Goal: Task Accomplishment & Management: Use online tool/utility

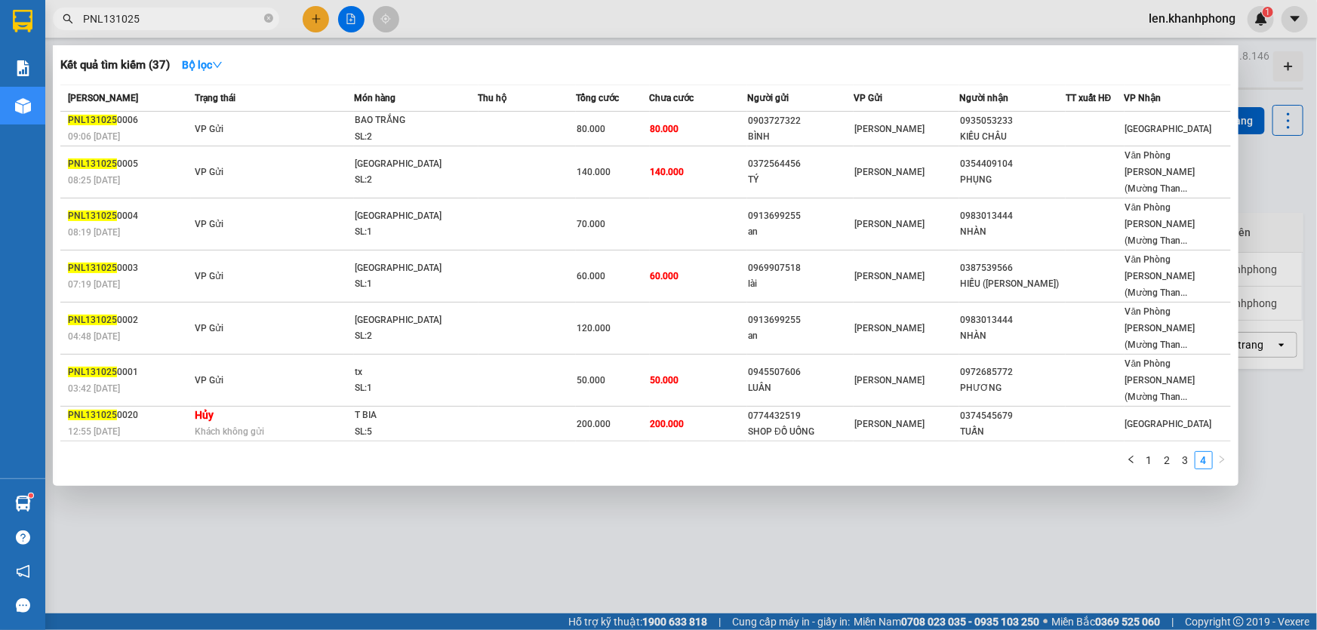
click at [157, 20] on input "PNL131025" at bounding box center [172, 19] width 178 height 17
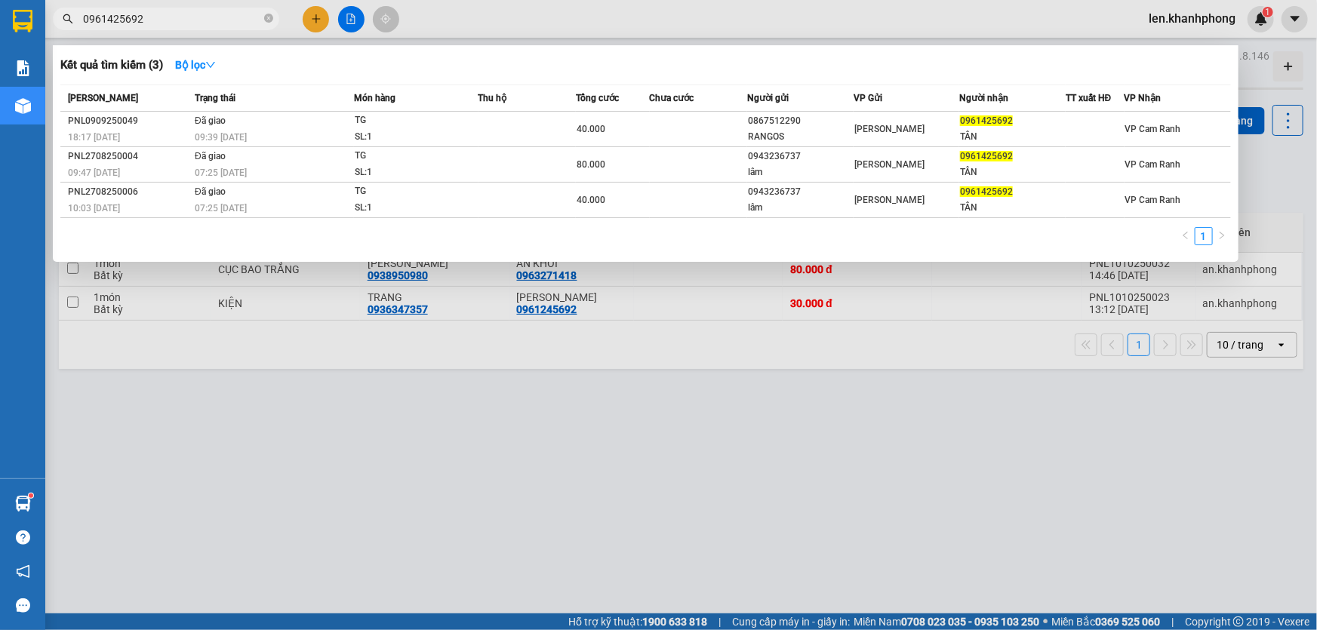
click at [116, 19] on input "0961425692" at bounding box center [172, 19] width 178 height 17
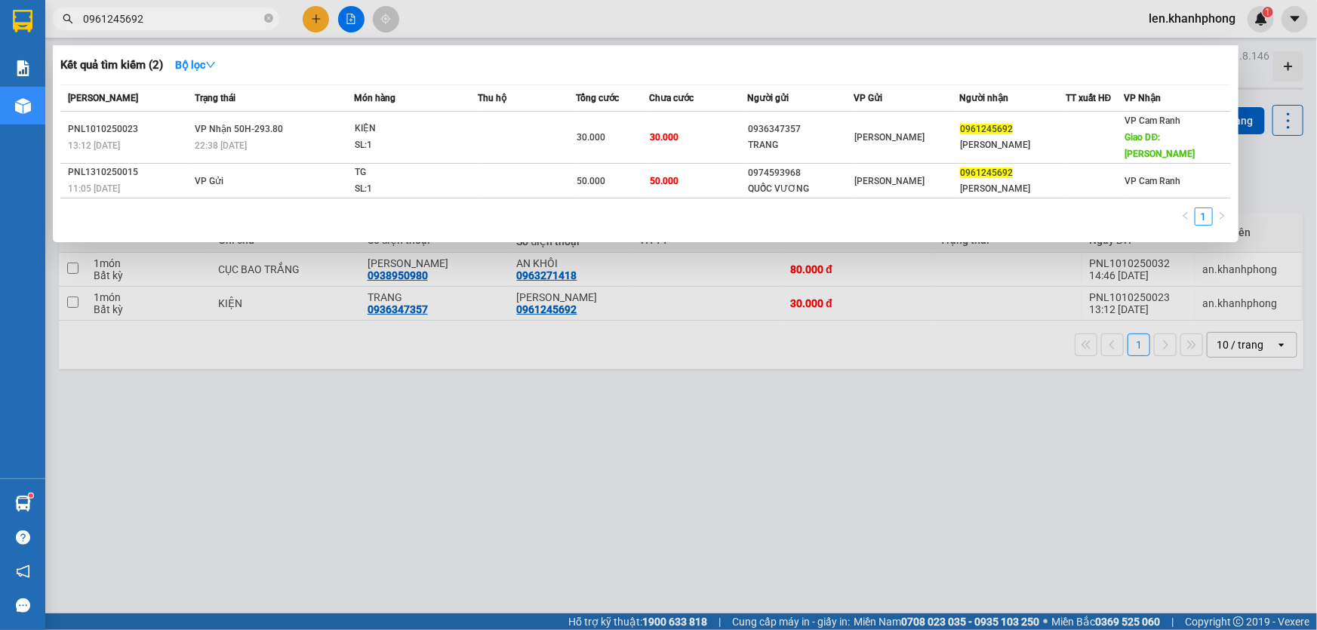
type input "0961245692"
click at [678, 349] on div at bounding box center [658, 315] width 1317 height 630
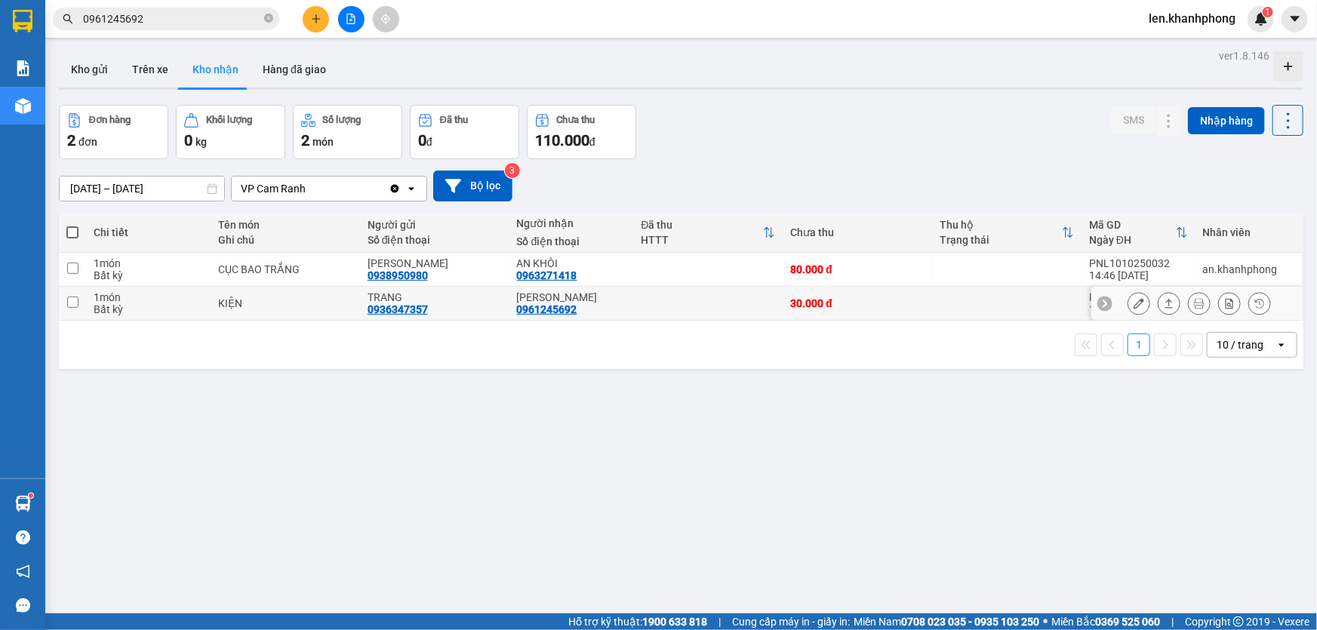
click at [653, 294] on td at bounding box center [708, 304] width 149 height 34
checkbox input "true"
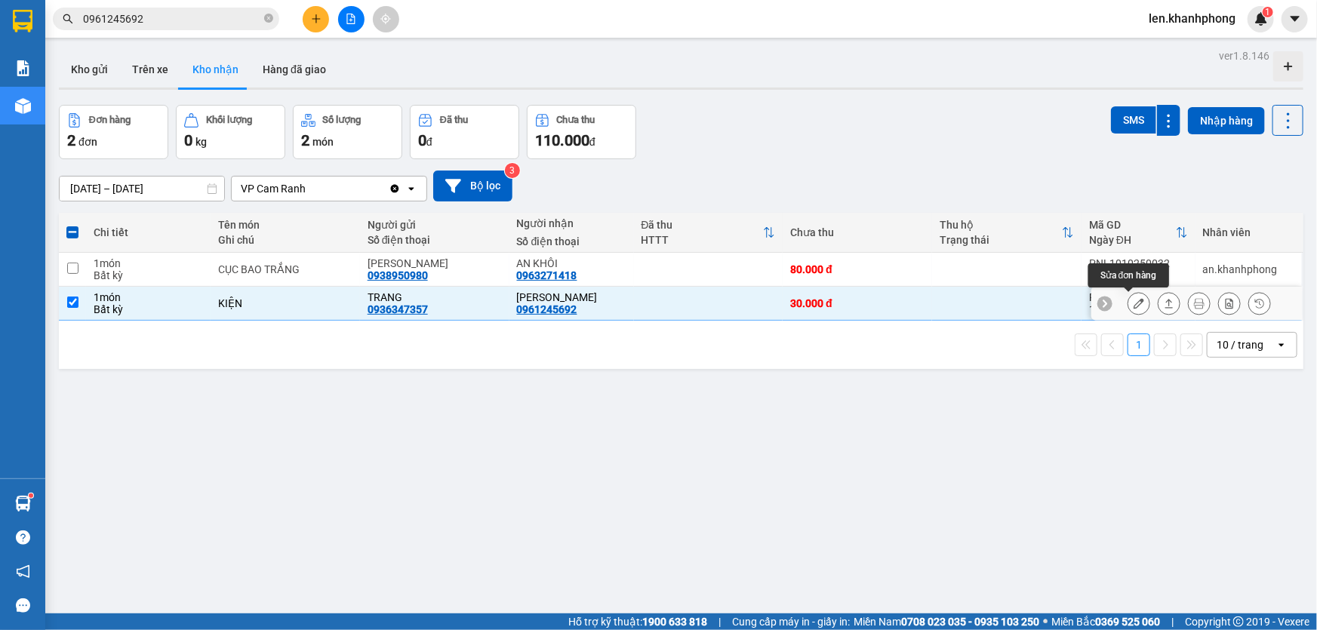
click at [1133, 305] on icon at bounding box center [1138, 303] width 11 height 11
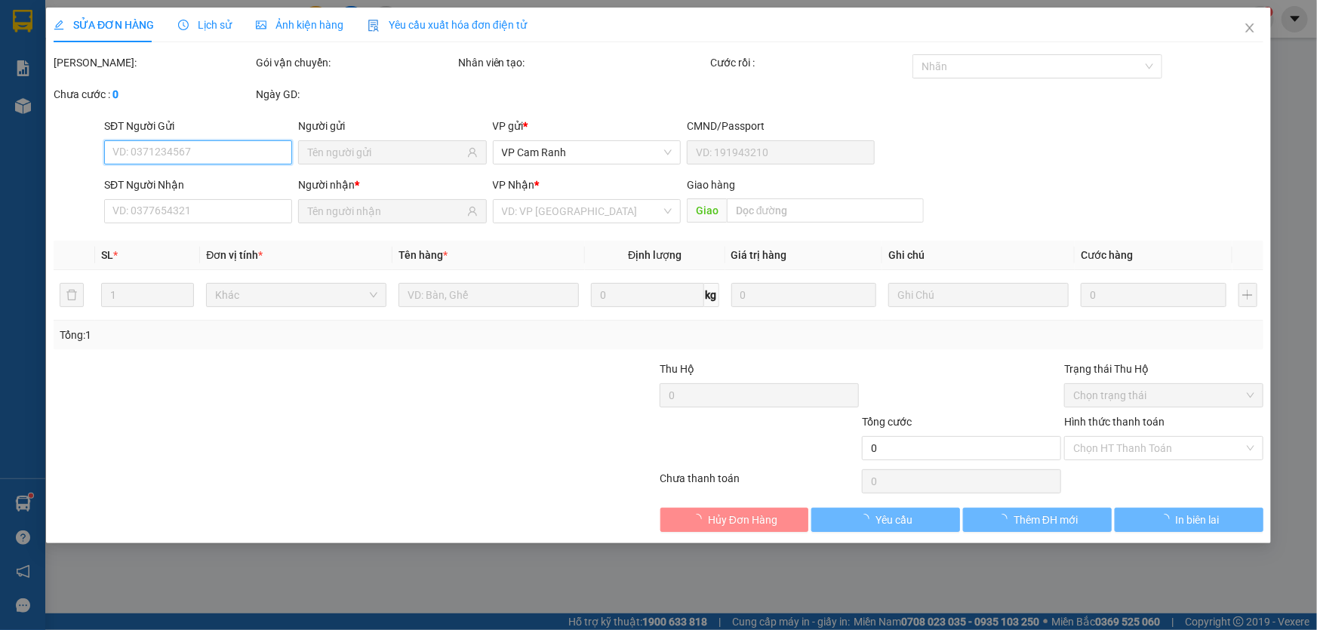
type input "0936347357"
type input "TRANG"
type input "0961245692"
type input "[PERSON_NAME]"
type input "CAM RANH"
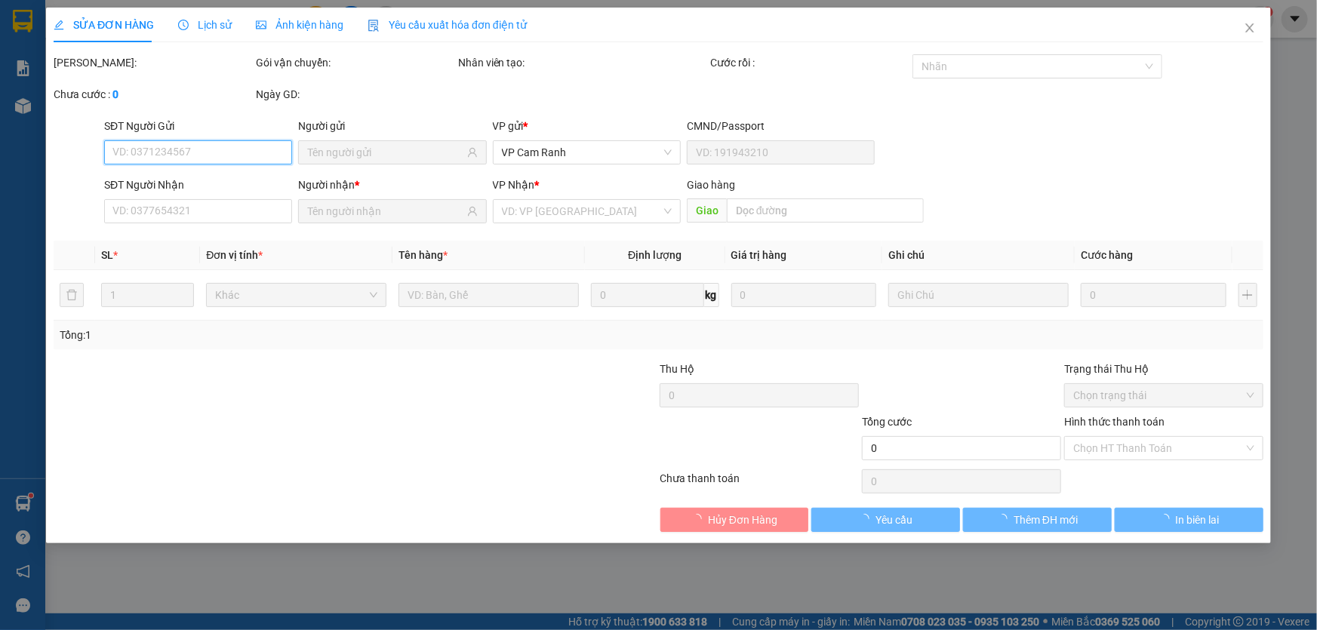
type input "30.000"
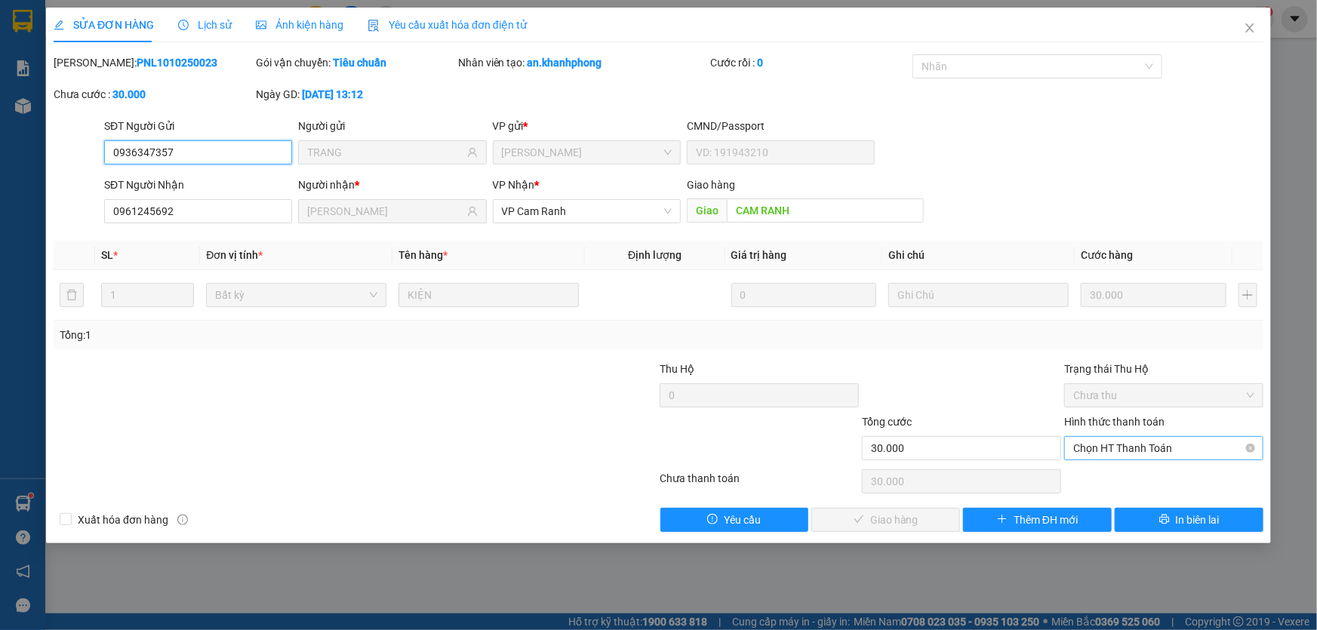
click at [1094, 438] on span "Chọn HT Thanh Toán" at bounding box center [1163, 448] width 181 height 23
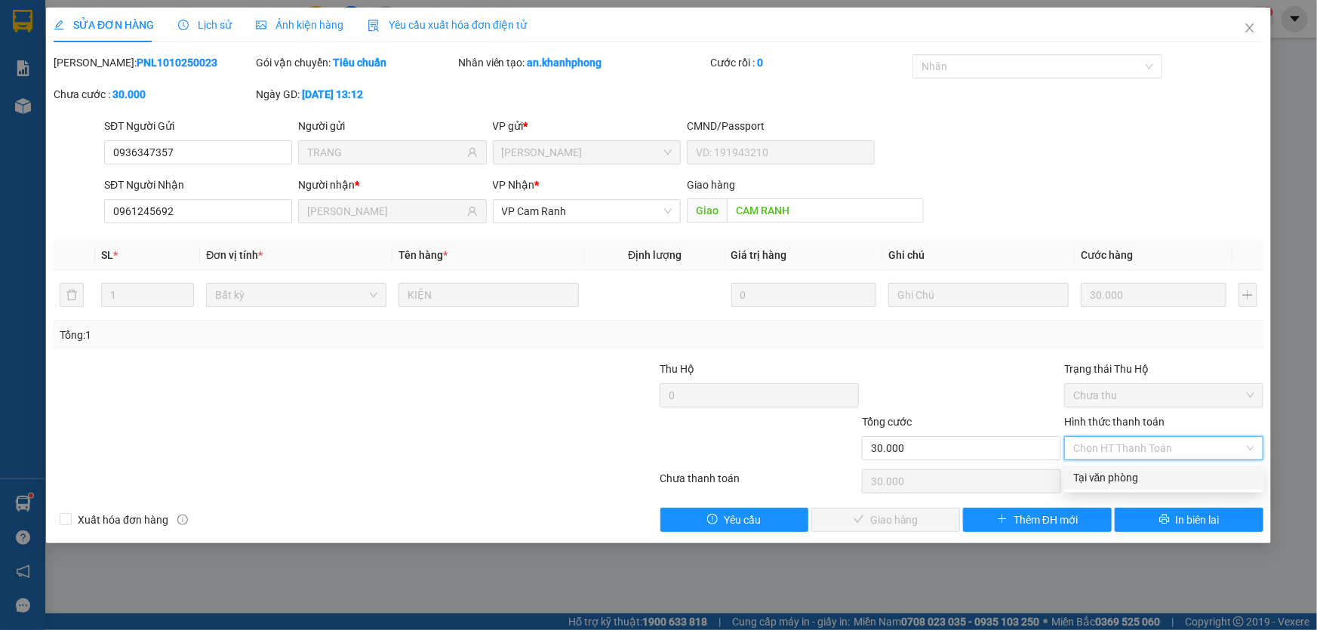
click at [1102, 474] on div "Tại văn phòng" at bounding box center [1163, 477] width 181 height 17
type input "0"
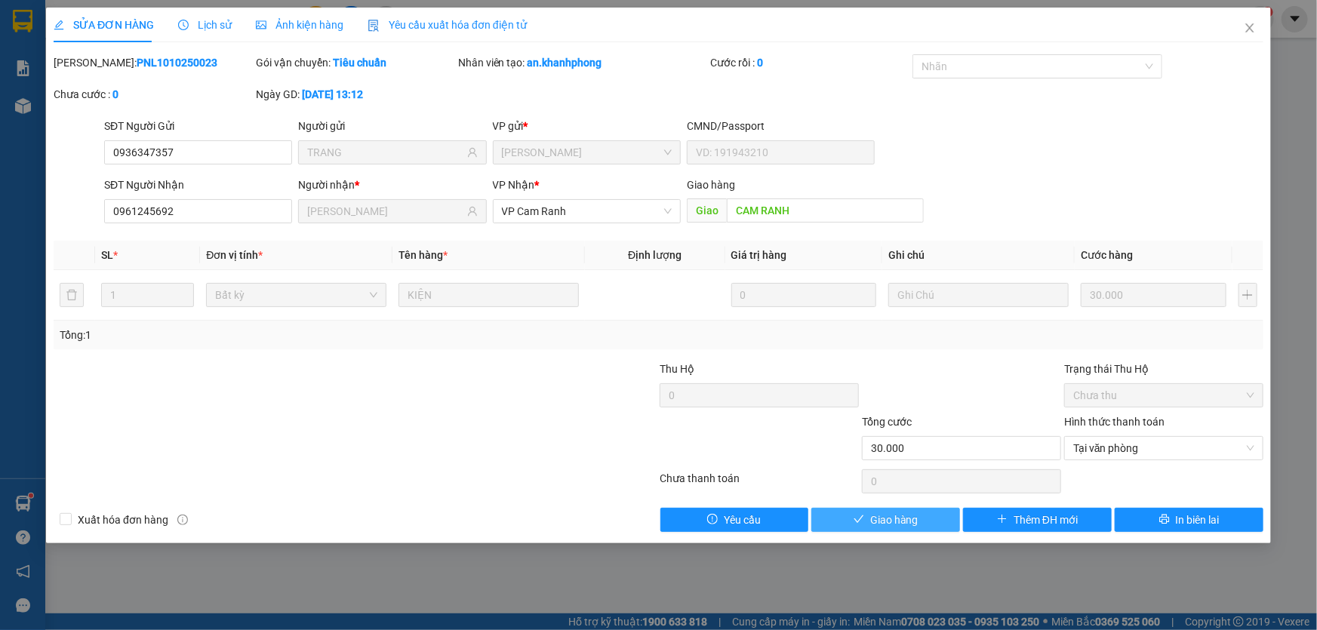
click at [899, 520] on span "Giao hàng" at bounding box center [894, 520] width 48 height 17
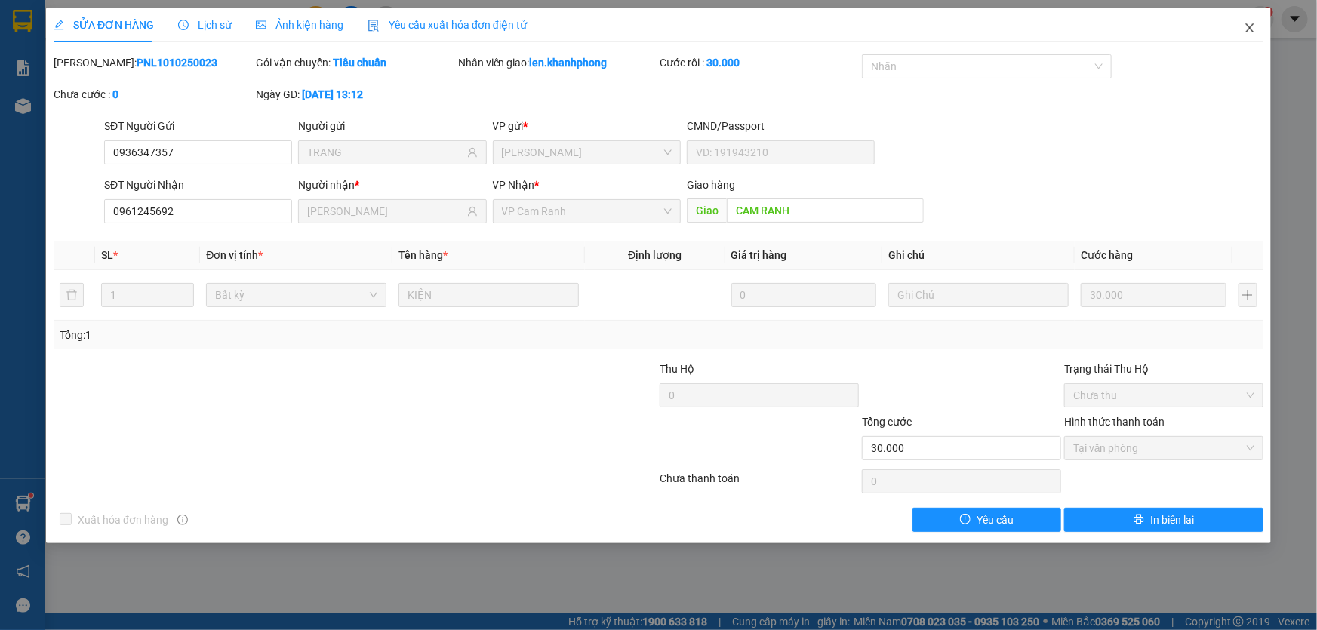
click at [1249, 34] on icon "close" at bounding box center [1249, 28] width 12 height 12
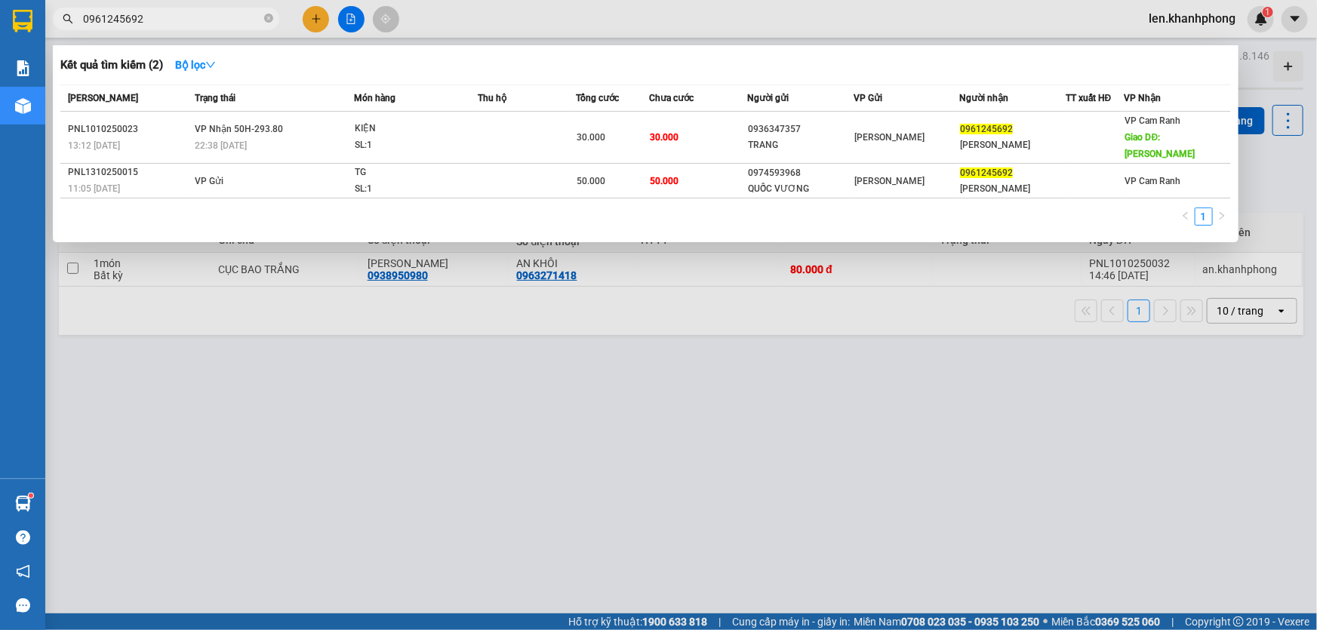
click at [235, 23] on input "0961245692" at bounding box center [172, 19] width 178 height 17
click at [152, 472] on div at bounding box center [658, 315] width 1317 height 630
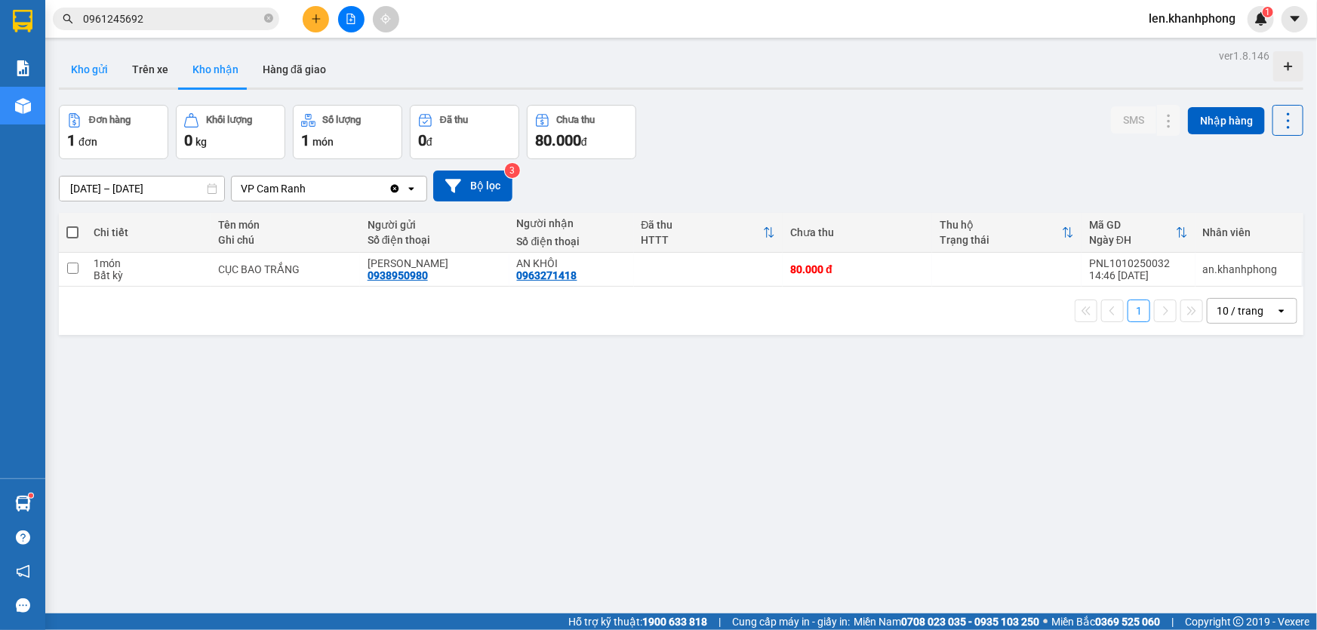
click at [98, 66] on button "Kho gửi" at bounding box center [89, 69] width 61 height 36
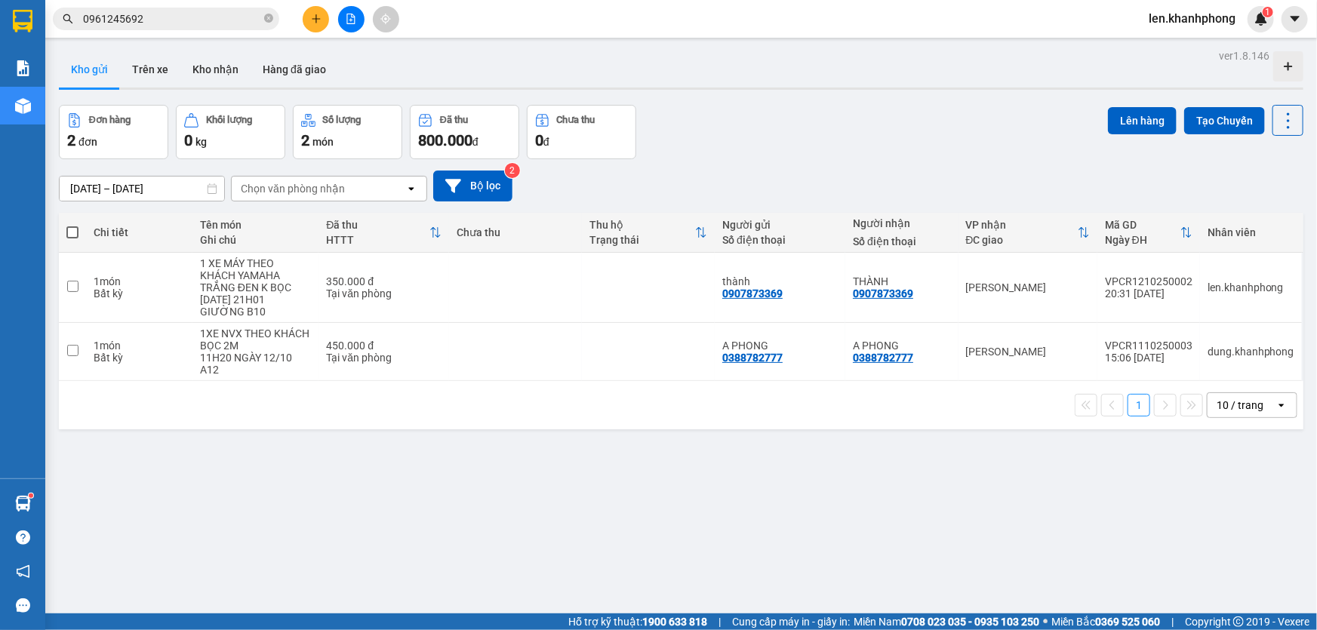
click at [310, 186] on div "Chọn văn phòng nhận" at bounding box center [293, 188] width 104 height 15
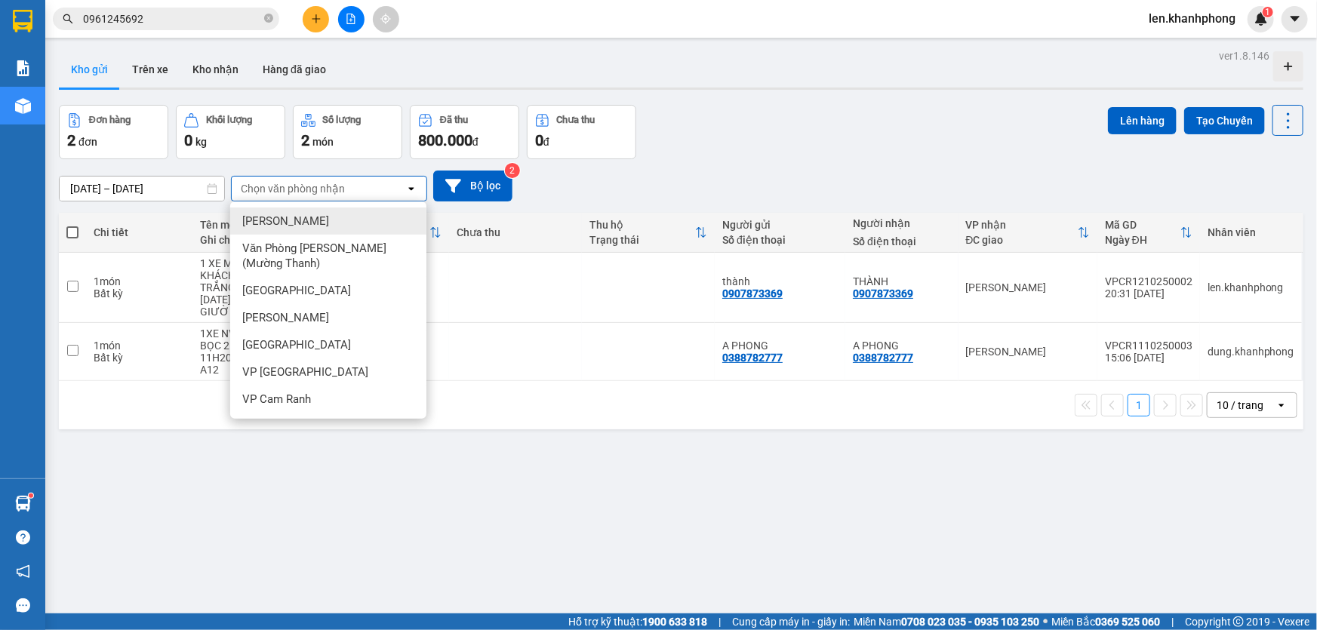
click at [310, 186] on div "Chọn văn phòng nhận" at bounding box center [293, 188] width 104 height 15
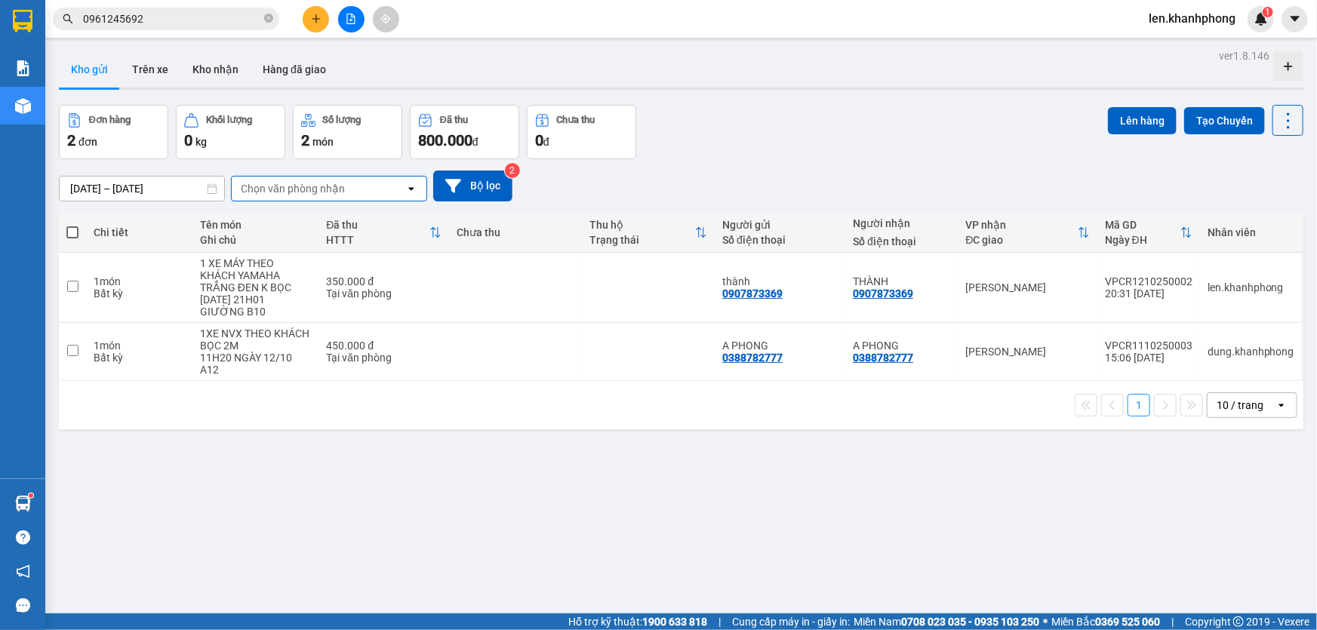
click at [91, 66] on button "Kho gửi" at bounding box center [89, 69] width 61 height 36
click at [272, 20] on icon "close-circle" at bounding box center [268, 18] width 9 height 9
click at [215, 26] on input "text" at bounding box center [172, 19] width 178 height 17
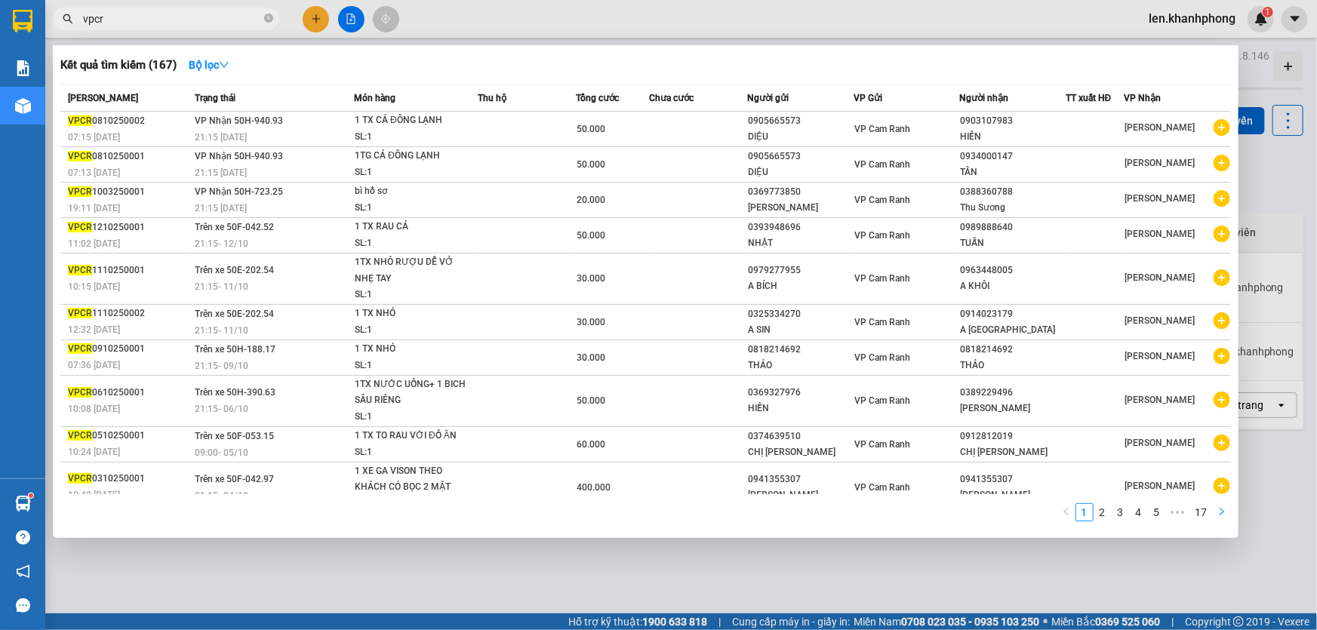
type input "vpcr"
click at [1222, 515] on icon "right" at bounding box center [1221, 511] width 9 height 9
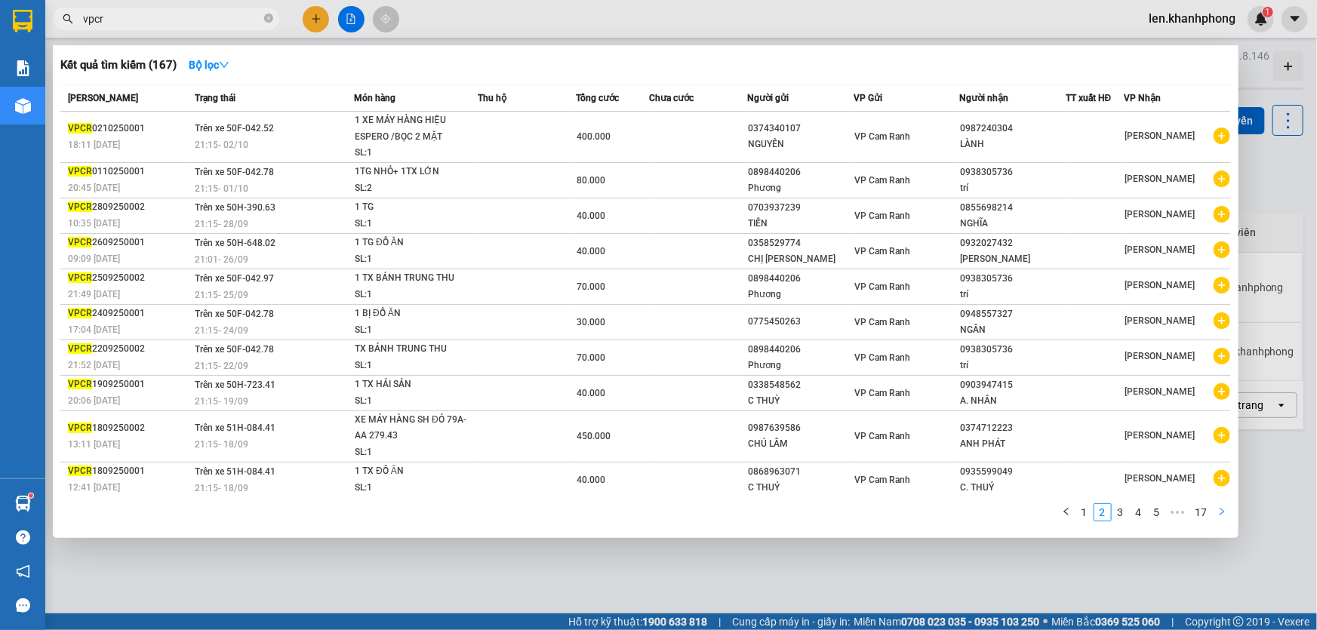
click at [1223, 512] on icon "right" at bounding box center [1221, 512] width 5 height 8
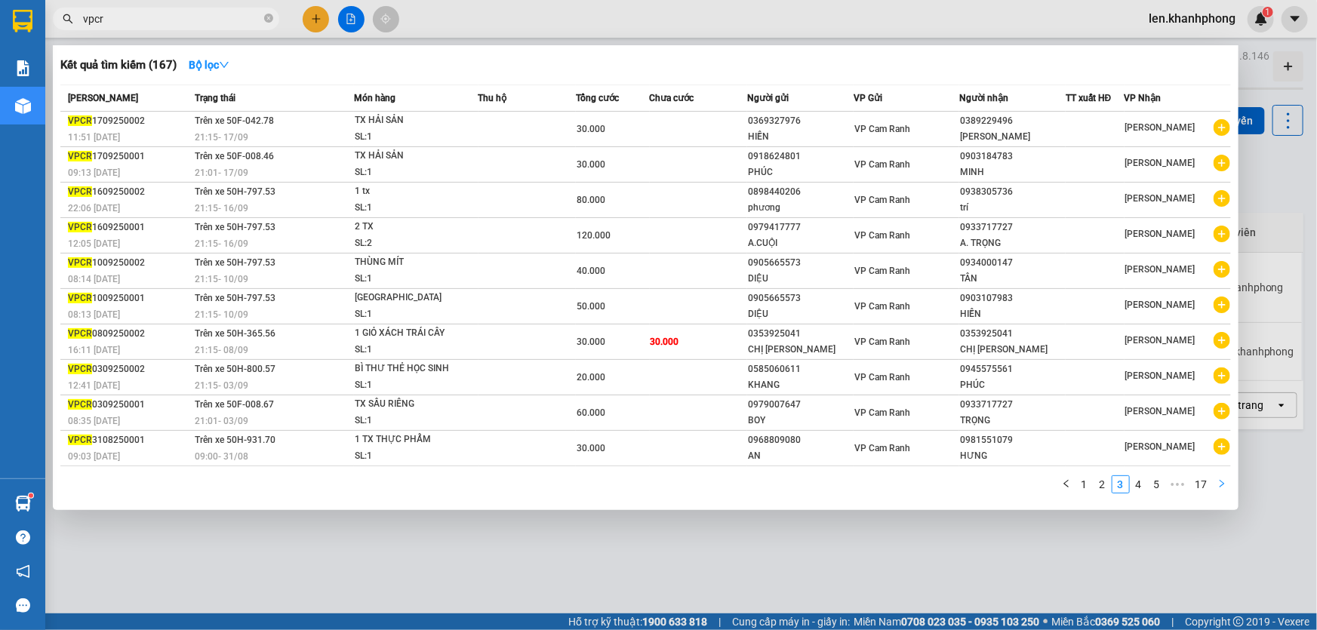
click at [1223, 512] on div at bounding box center [658, 315] width 1317 height 630
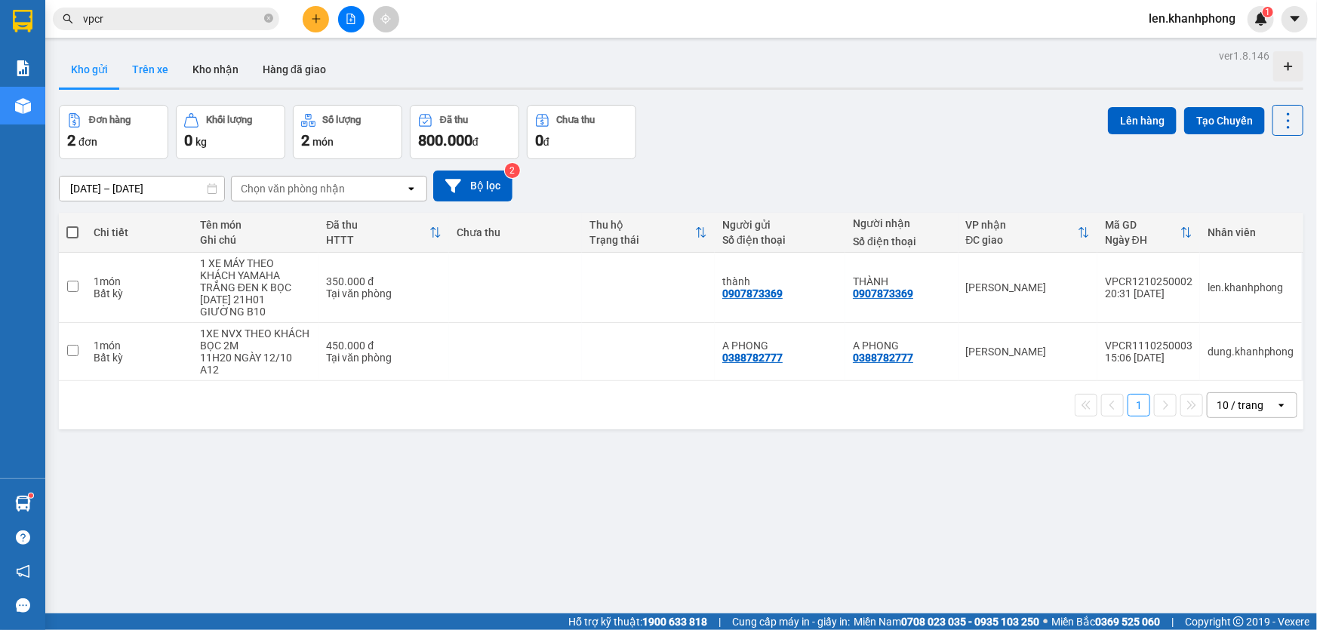
click at [149, 68] on button "Trên xe" at bounding box center [150, 69] width 60 height 36
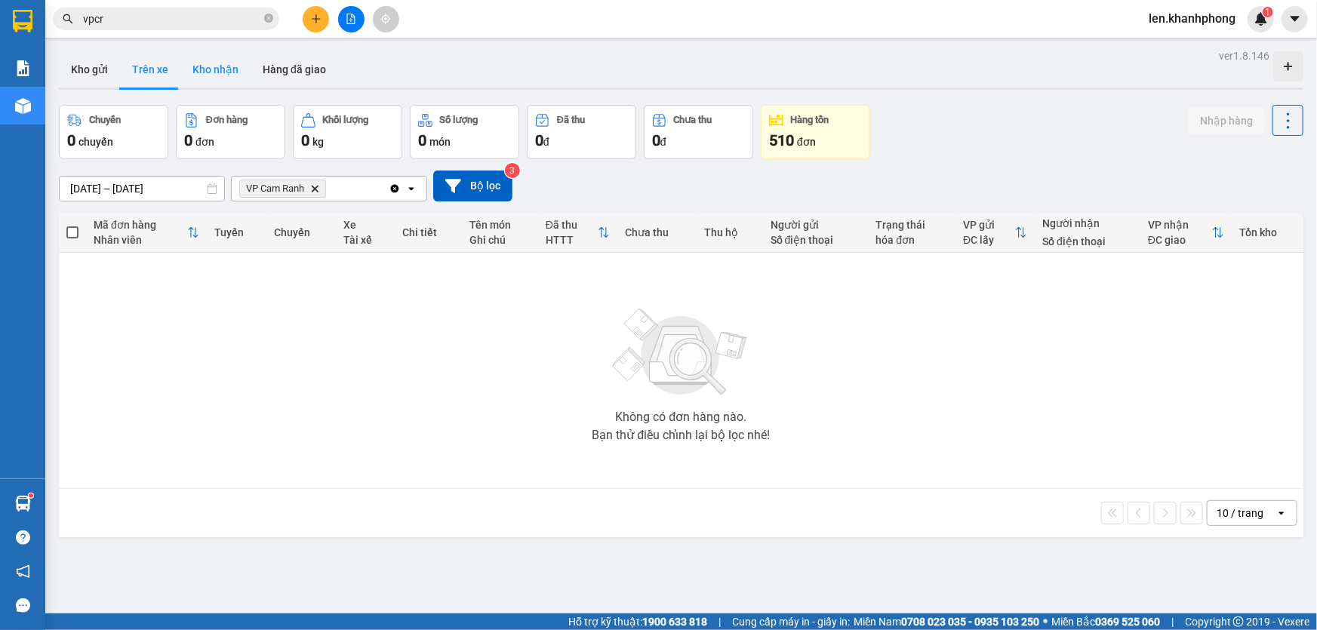
click at [206, 75] on button "Kho nhận" at bounding box center [215, 69] width 70 height 36
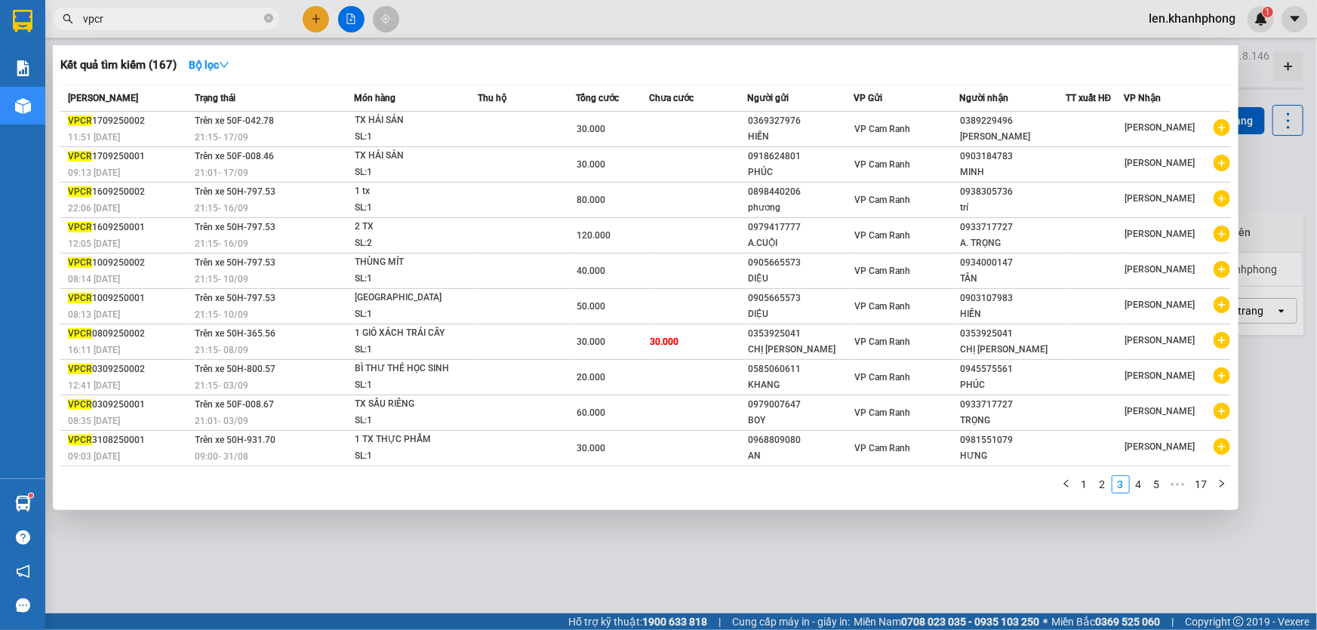
click at [192, 25] on input "vpcr" at bounding box center [172, 19] width 178 height 17
click at [1142, 478] on link "4" at bounding box center [1138, 484] width 17 height 17
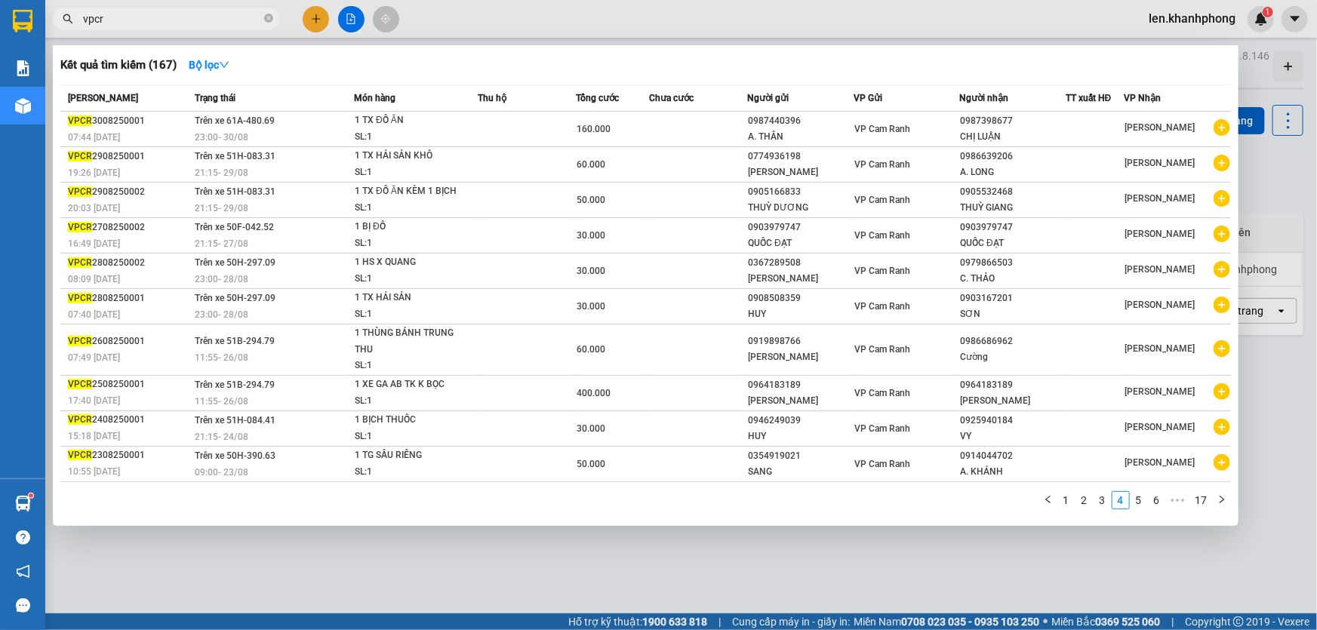
click at [493, 566] on div at bounding box center [658, 315] width 1317 height 630
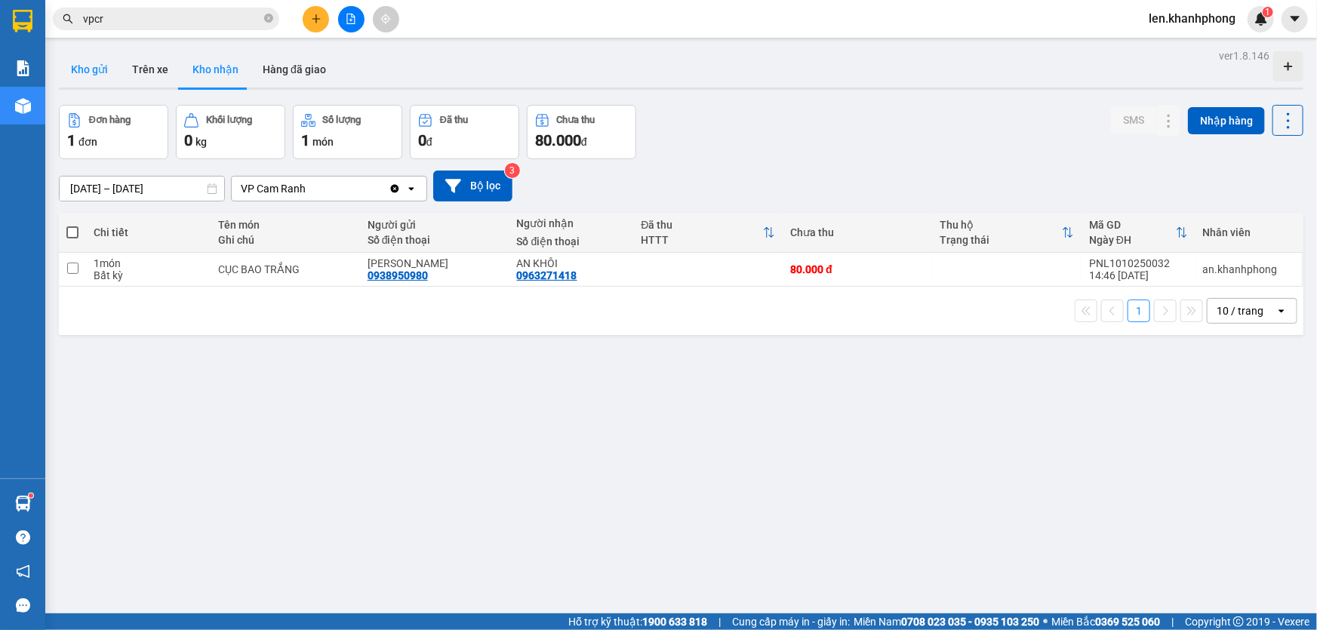
click at [104, 77] on button "Kho gửi" at bounding box center [89, 69] width 61 height 36
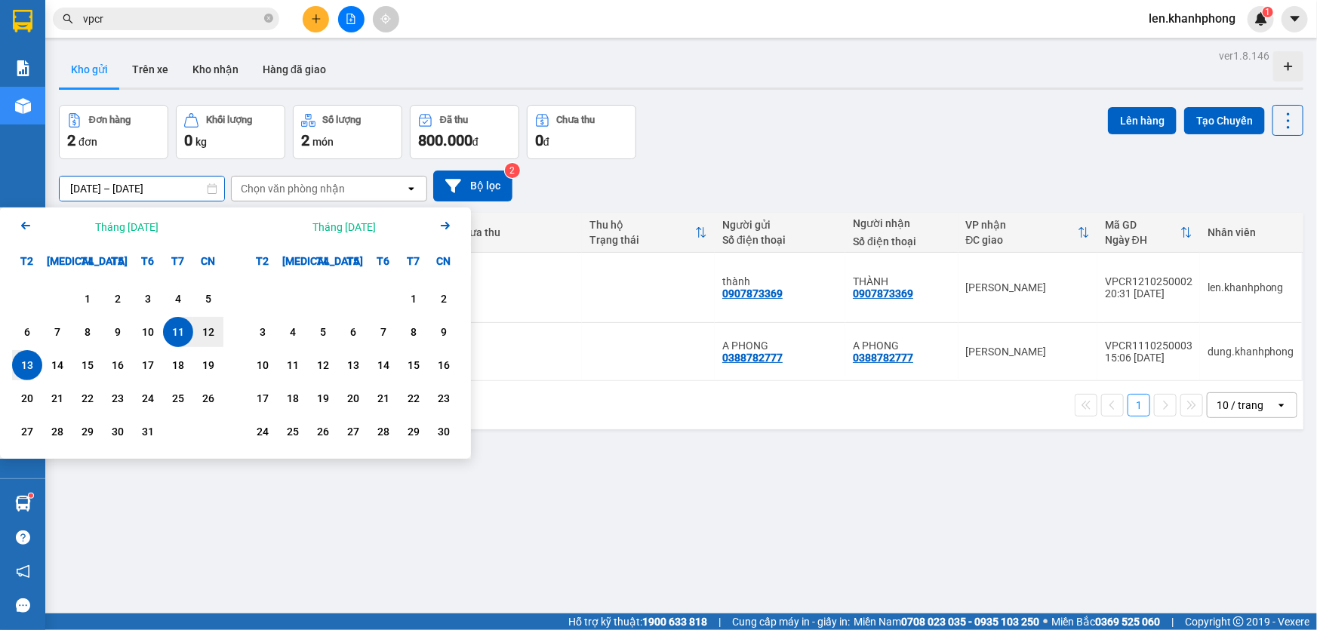
click at [217, 194] on input "[DATE] – [DATE]" at bounding box center [142, 189] width 164 height 24
click at [74, 297] on div "1" at bounding box center [87, 299] width 30 height 30
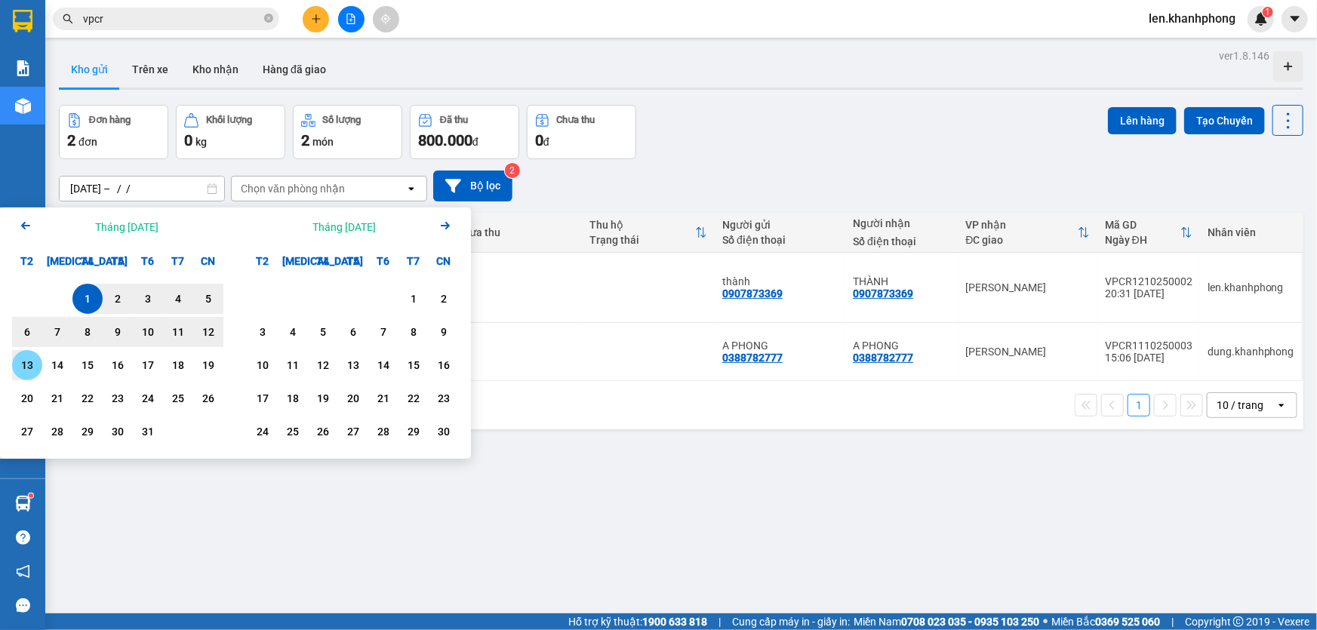
click at [22, 360] on div "13" at bounding box center [27, 365] width 21 height 18
type input "[DATE] – [DATE]"
click at [189, 192] on input "[DATE] – [DATE]" at bounding box center [142, 189] width 164 height 24
click at [149, 75] on button "Trên xe" at bounding box center [150, 69] width 60 height 36
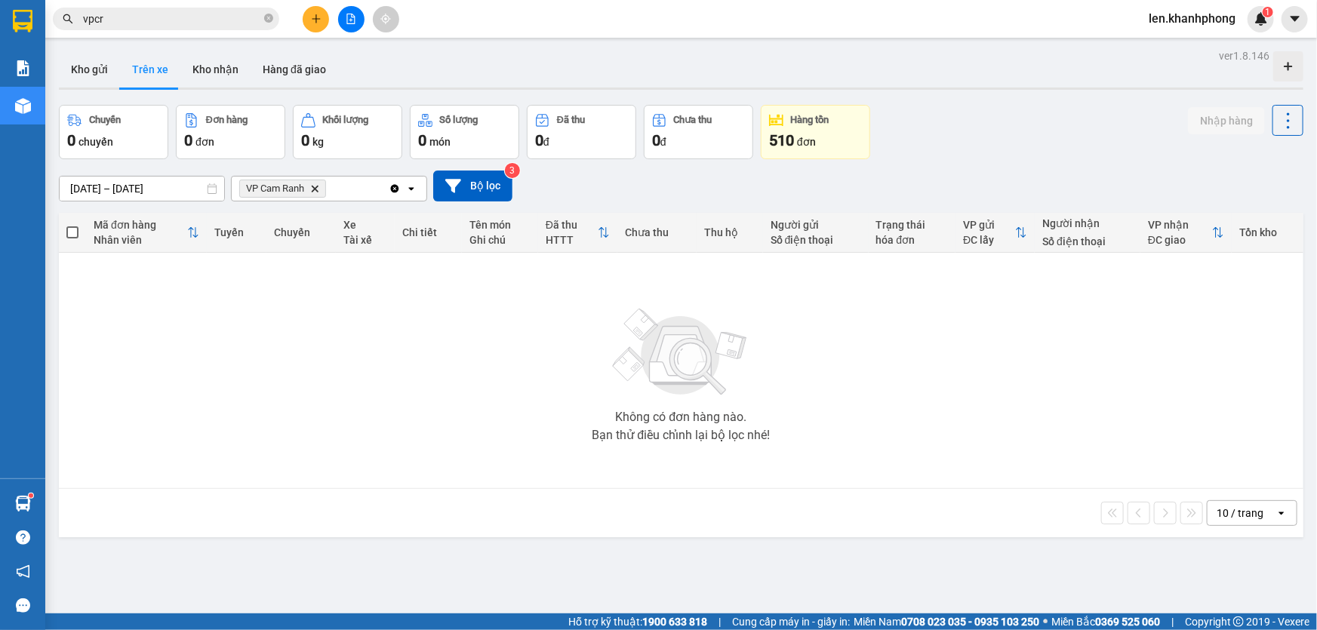
click at [318, 189] on icon "Delete" at bounding box center [314, 188] width 9 height 9
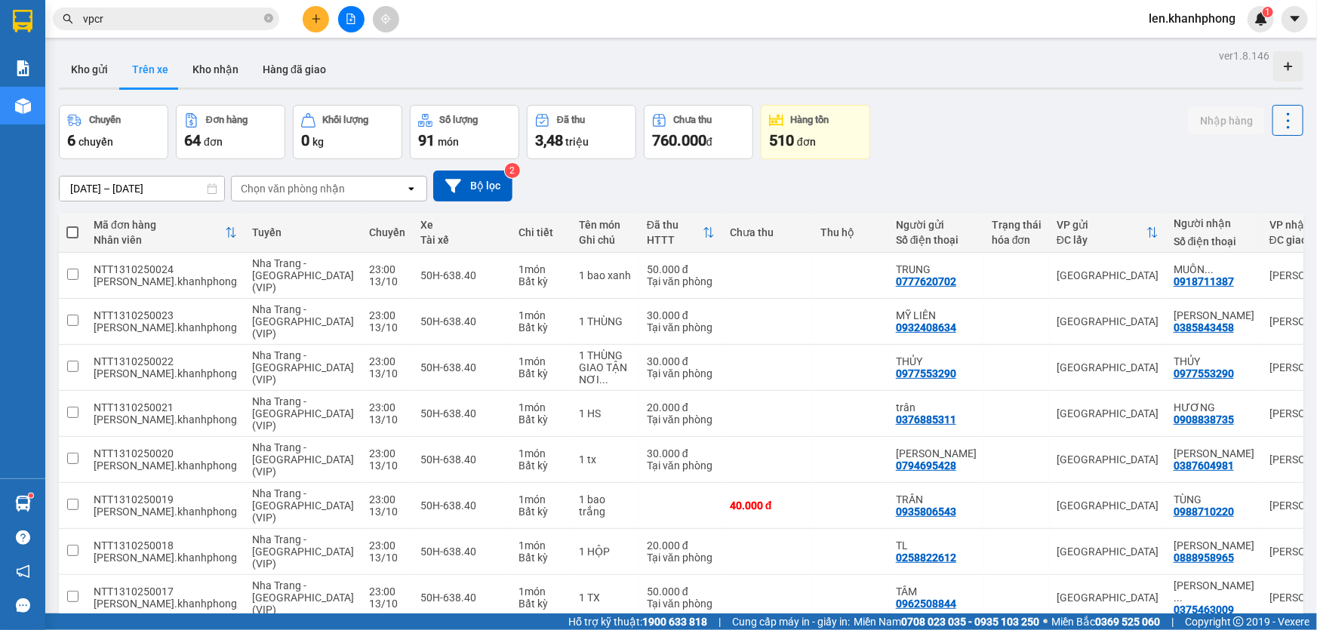
click at [1272, 110] on button at bounding box center [1287, 120] width 31 height 31
click at [467, 189] on button "Bộ lọc" at bounding box center [472, 186] width 79 height 31
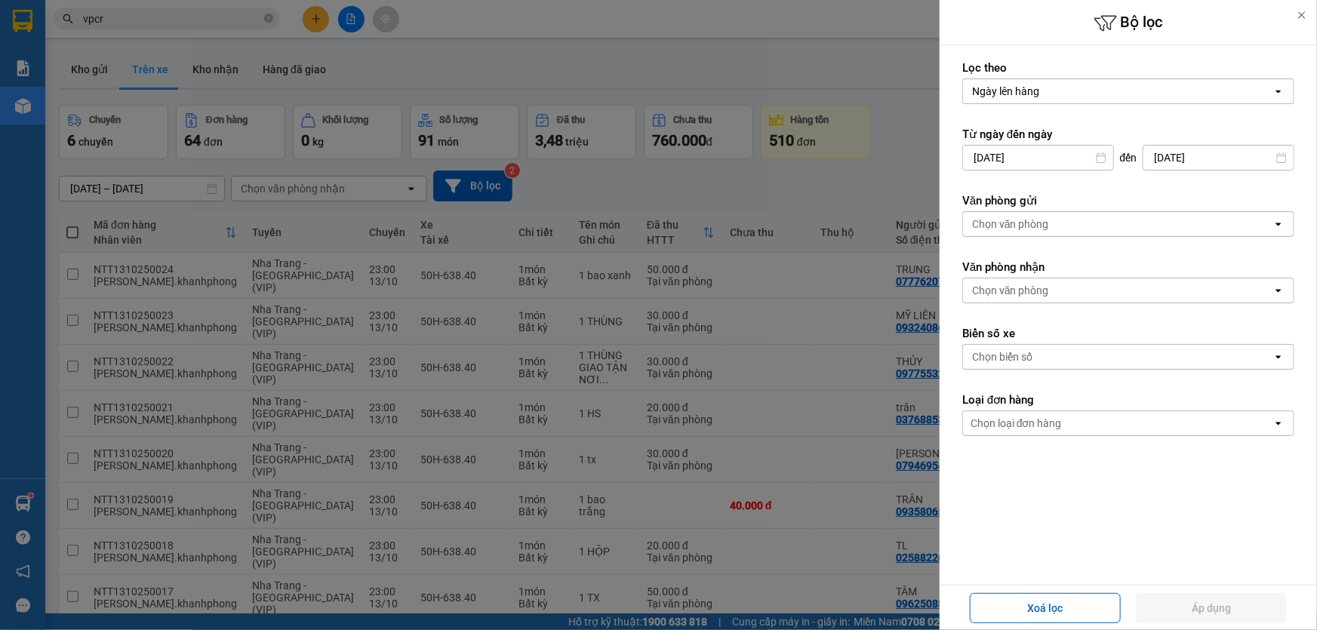
click at [1077, 226] on div "Chọn văn phòng" at bounding box center [1117, 224] width 309 height 24
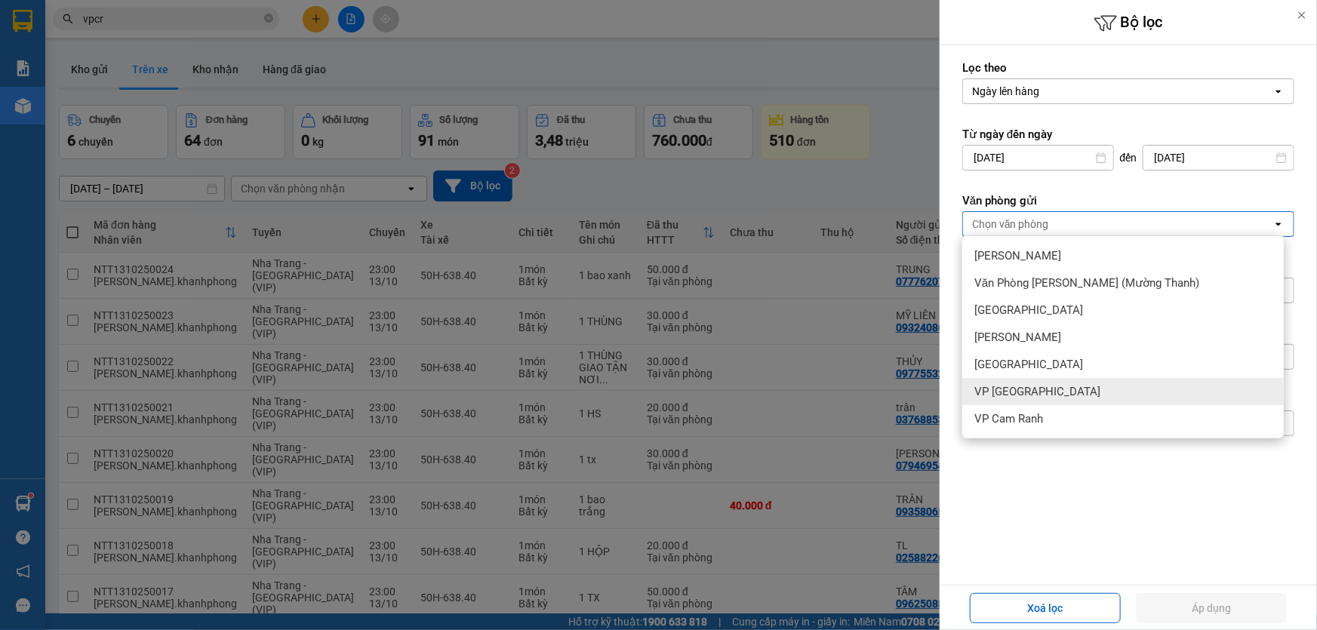
click at [1012, 404] on div "VP [GEOGRAPHIC_DATA]" at bounding box center [1122, 391] width 321 height 27
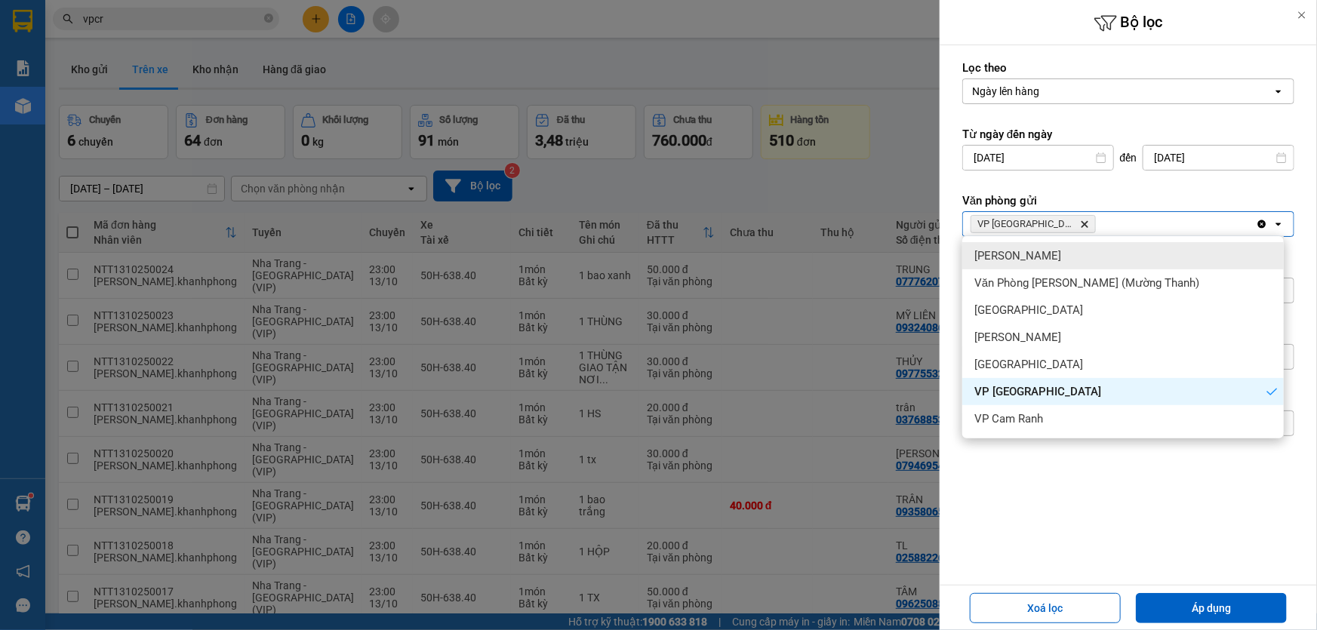
click at [1041, 228] on span "VP [GEOGRAPHIC_DATA] Delete" at bounding box center [1032, 224] width 125 height 18
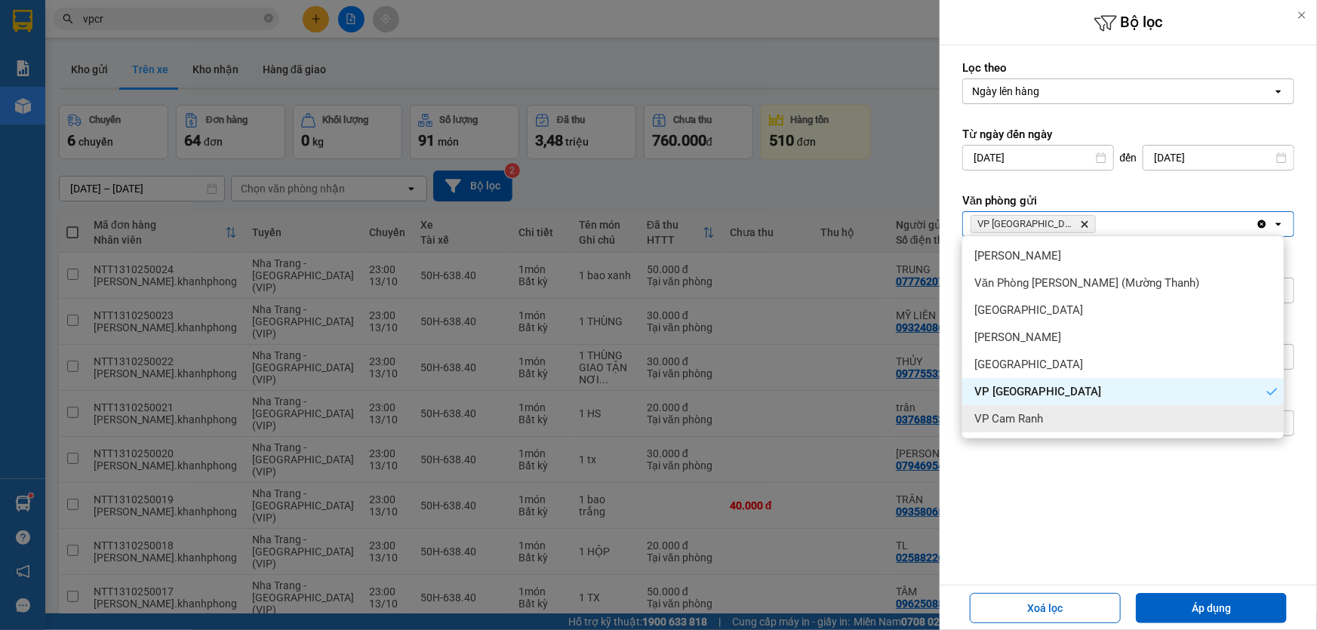
click at [996, 416] on span "VP Cam Ranh" at bounding box center [1008, 418] width 69 height 15
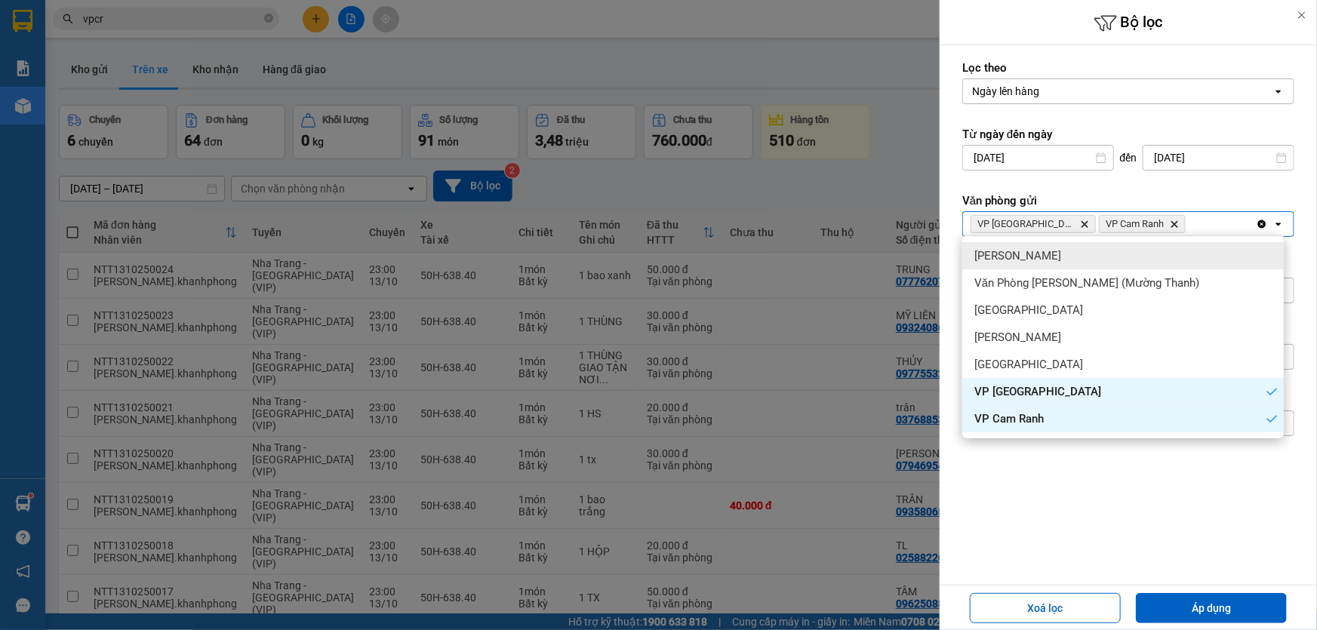
click at [1080, 226] on icon "Delete" at bounding box center [1084, 224] width 9 height 9
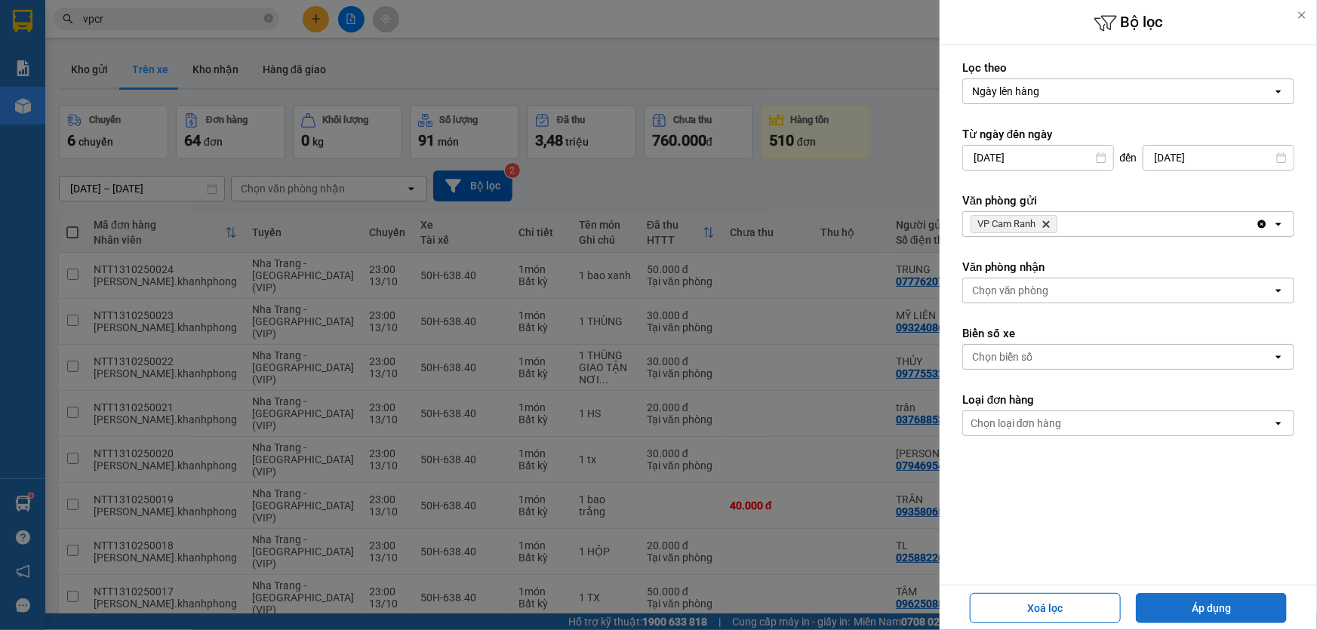
click at [1187, 598] on button "Áp dụng" at bounding box center [1211, 608] width 151 height 30
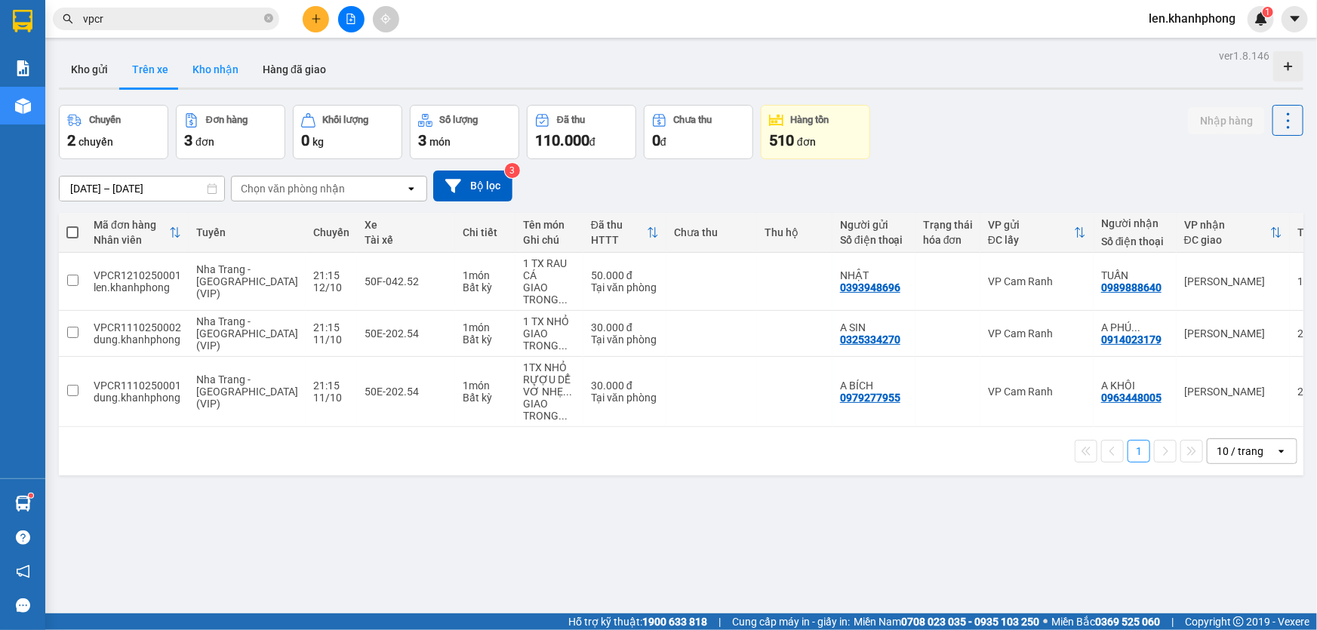
click at [223, 74] on button "Kho nhận" at bounding box center [215, 69] width 70 height 36
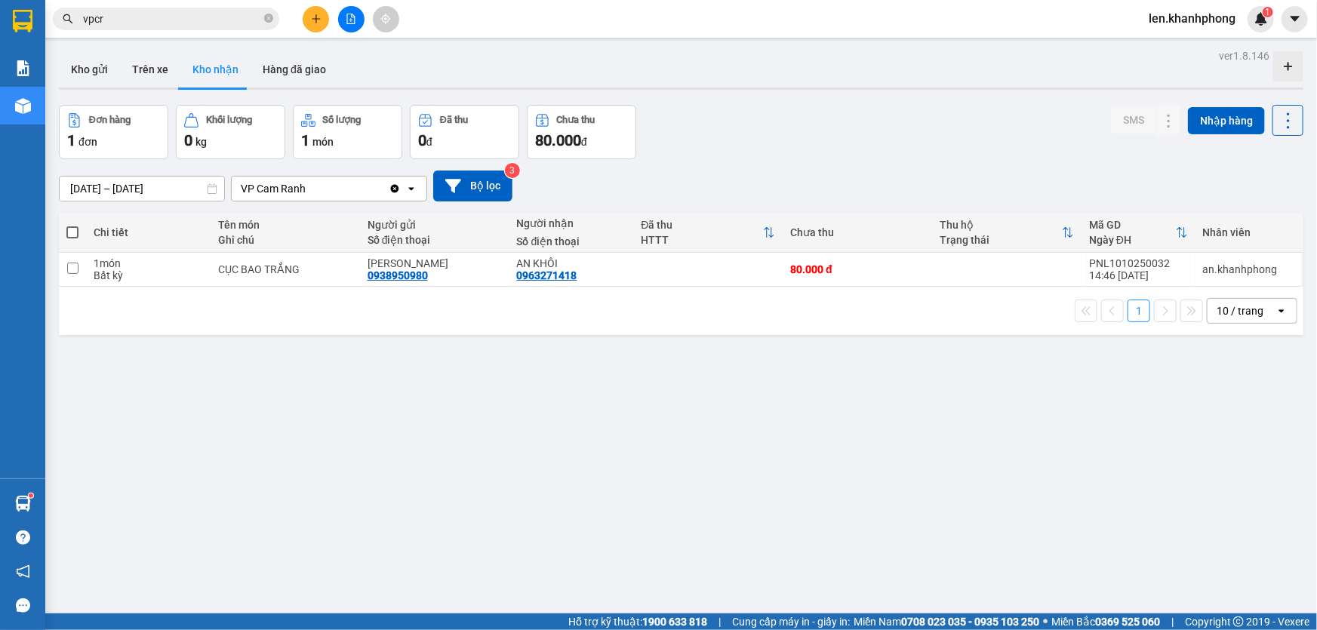
click at [395, 189] on icon "Clear value" at bounding box center [395, 189] width 12 height 12
click at [472, 180] on button "Bộ lọc" at bounding box center [472, 186] width 79 height 31
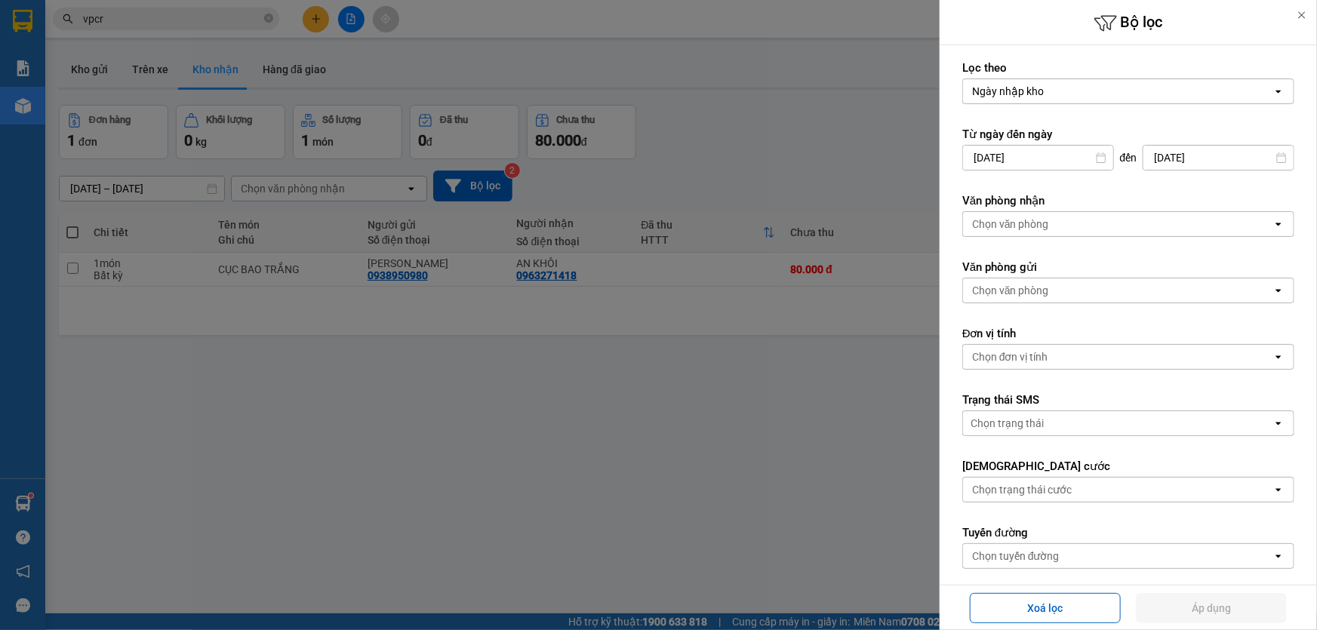
click at [1007, 230] on div "Chọn văn phòng" at bounding box center [1010, 224] width 77 height 15
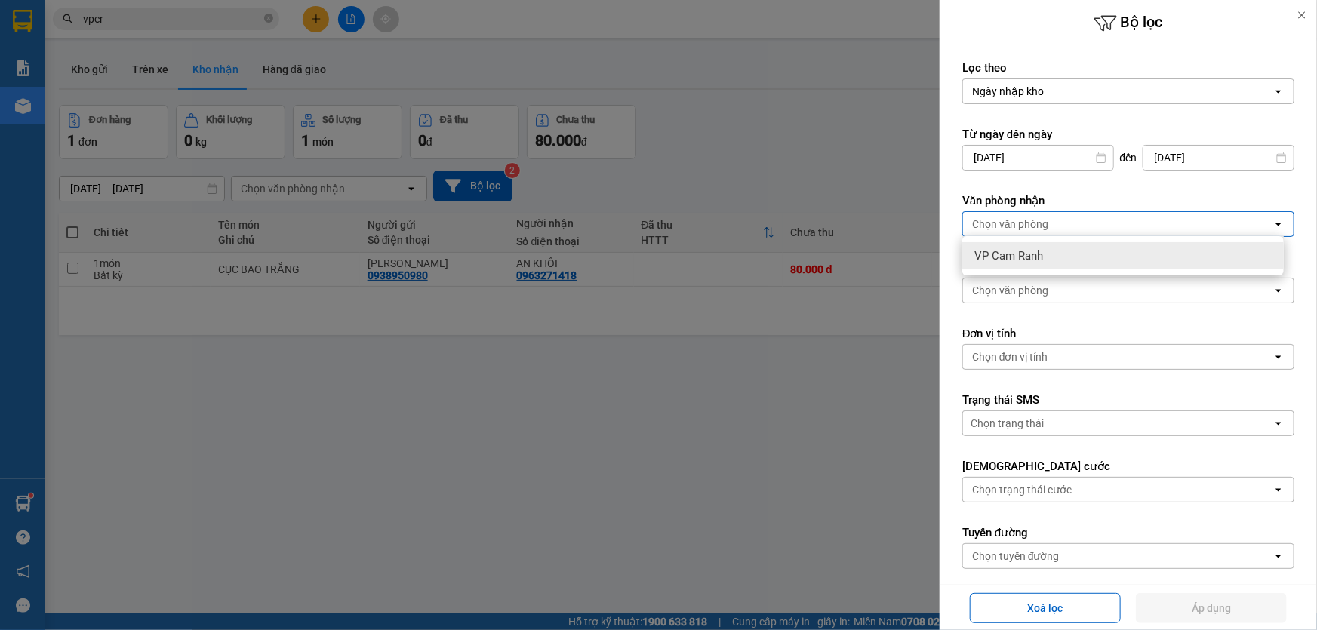
click at [1007, 230] on div "Chọn văn phòng" at bounding box center [1010, 224] width 77 height 15
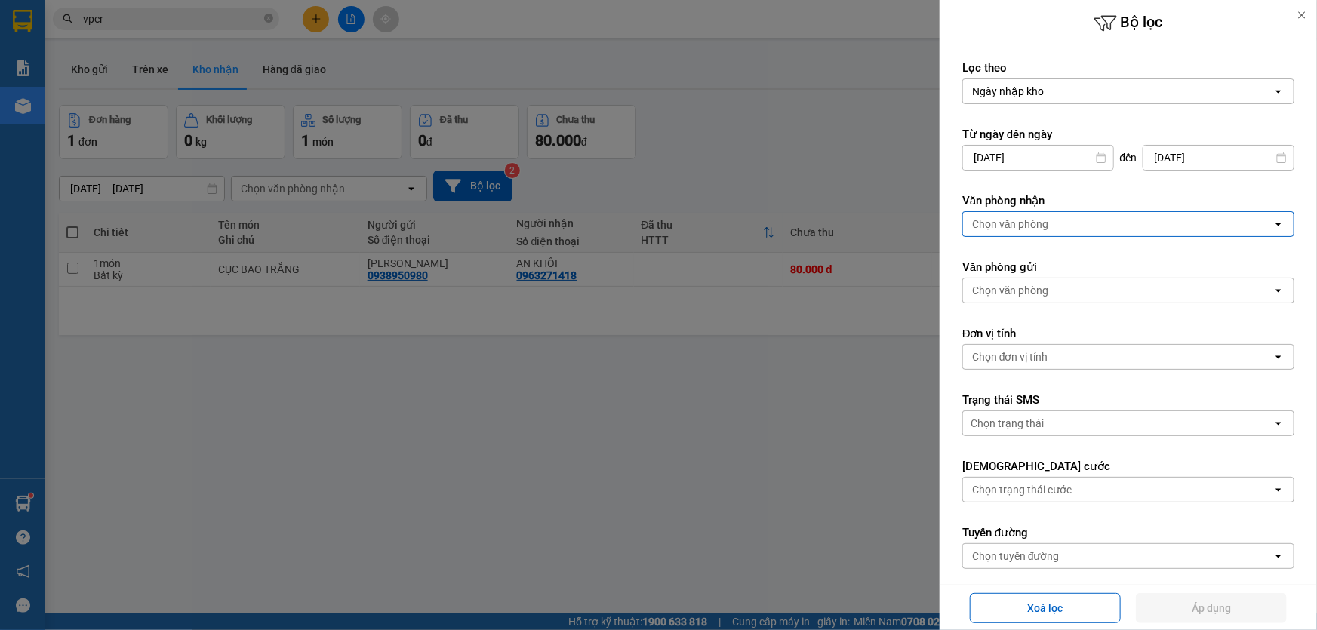
click at [814, 375] on div at bounding box center [658, 315] width 1317 height 630
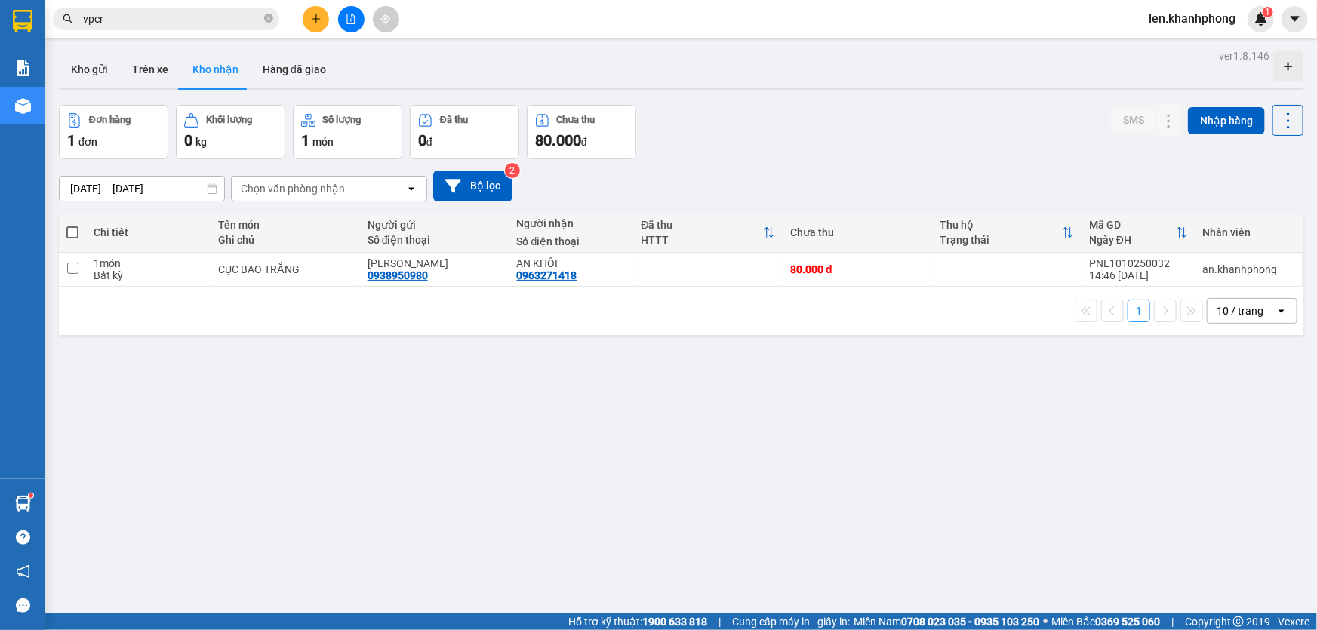
click at [263, 189] on div "Chọn văn phòng nhận" at bounding box center [293, 188] width 104 height 15
click at [157, 72] on button "Trên xe" at bounding box center [150, 69] width 60 height 36
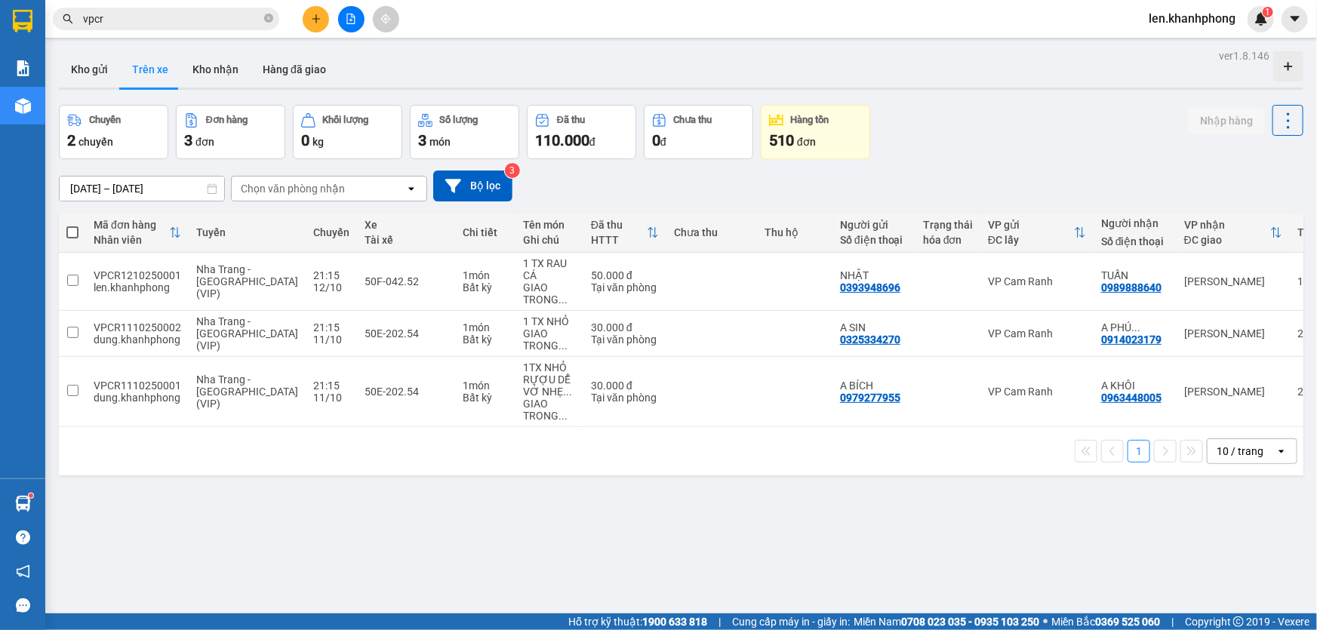
click at [407, 195] on div "open" at bounding box center [415, 189] width 21 height 24
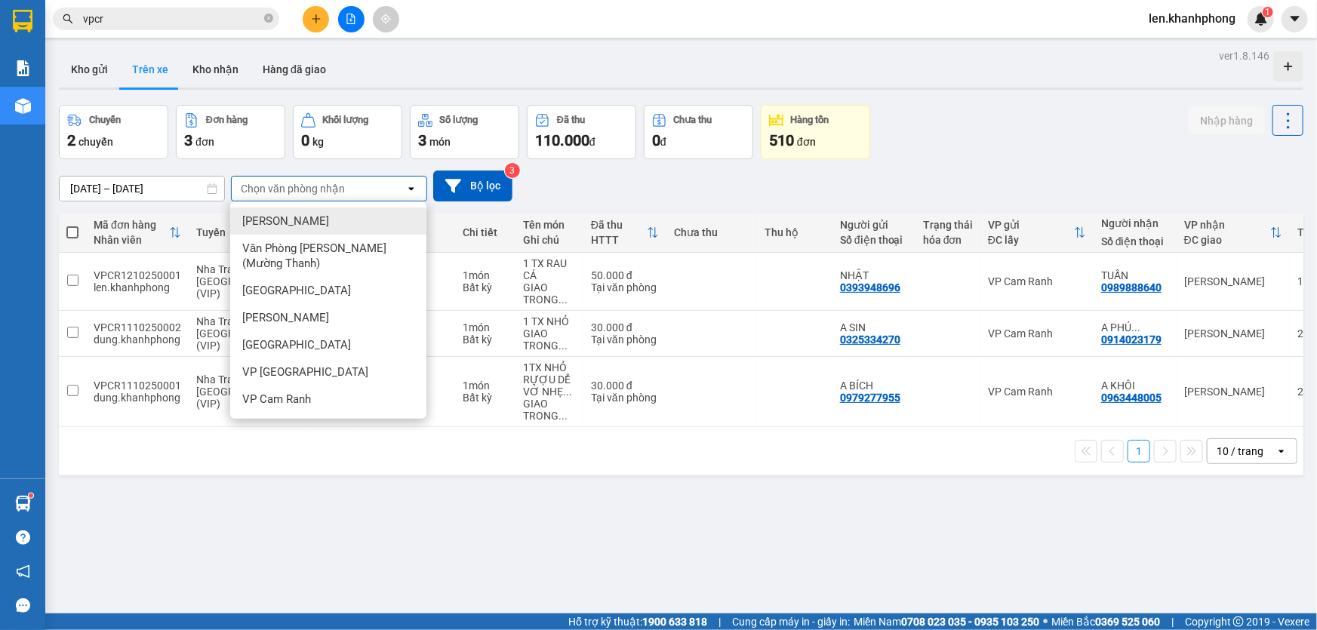
click at [407, 195] on div "open" at bounding box center [415, 189] width 21 height 24
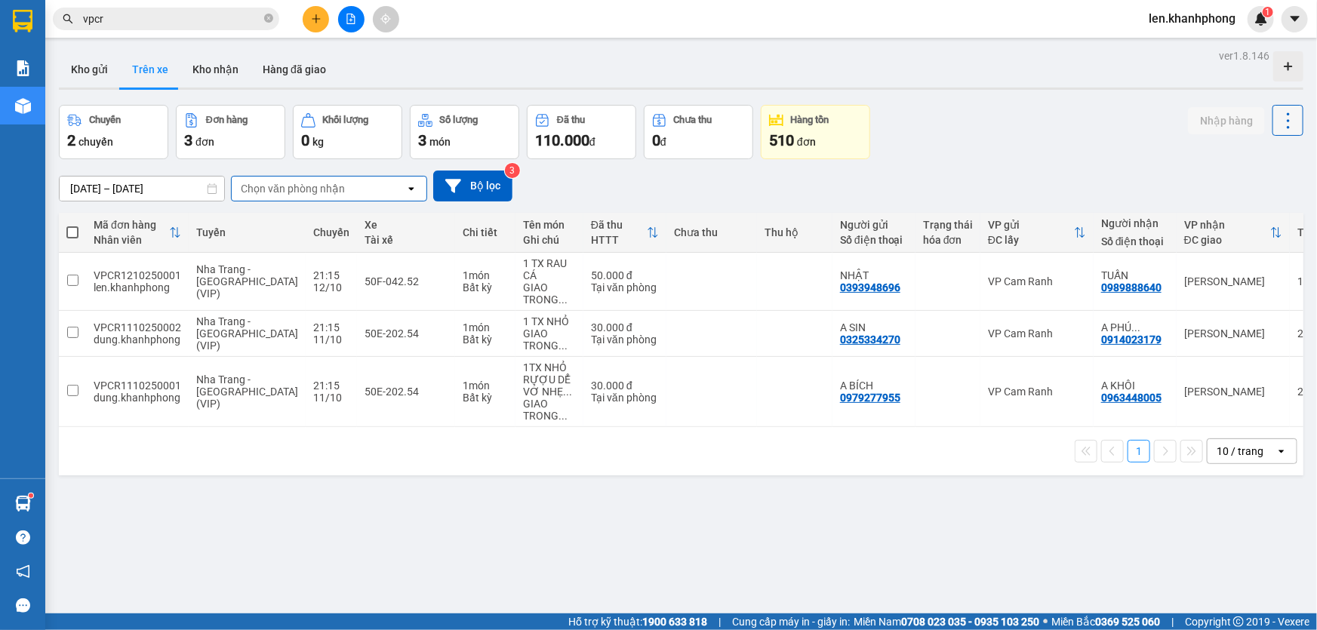
click at [1277, 121] on icon at bounding box center [1287, 120] width 21 height 21
click at [466, 187] on button "Bộ lọc" at bounding box center [472, 186] width 79 height 31
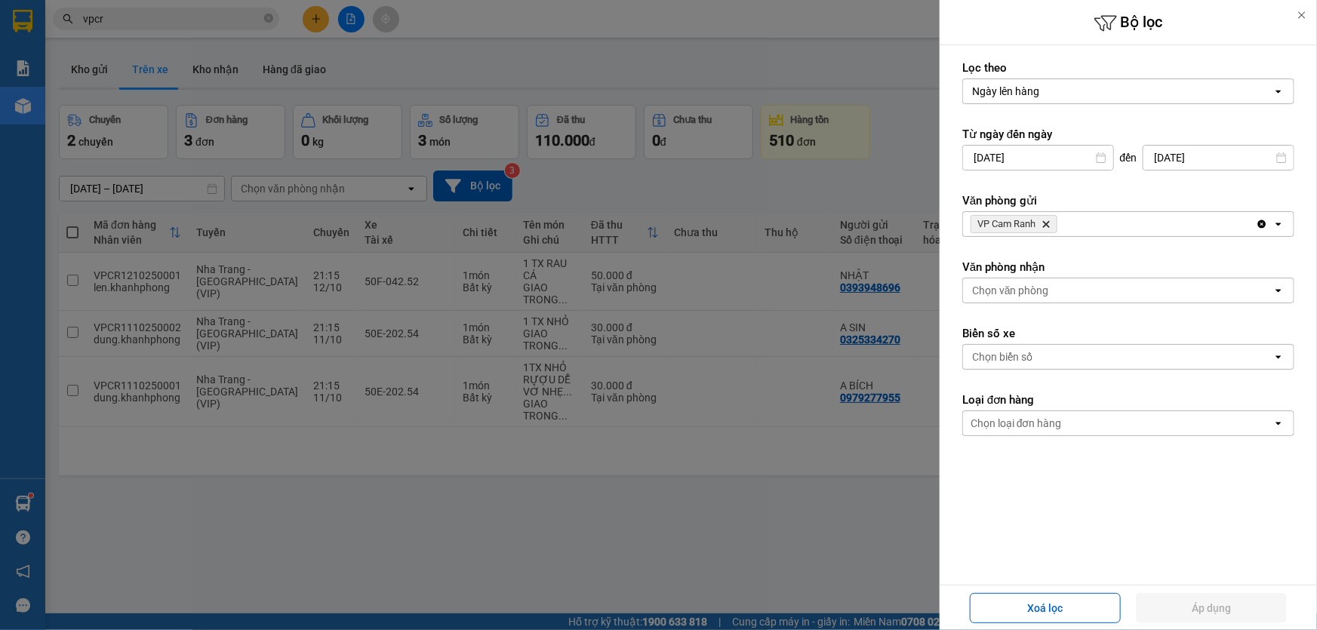
click at [1047, 225] on icon "VP Cam Ranh, close by backspace" at bounding box center [1046, 224] width 7 height 7
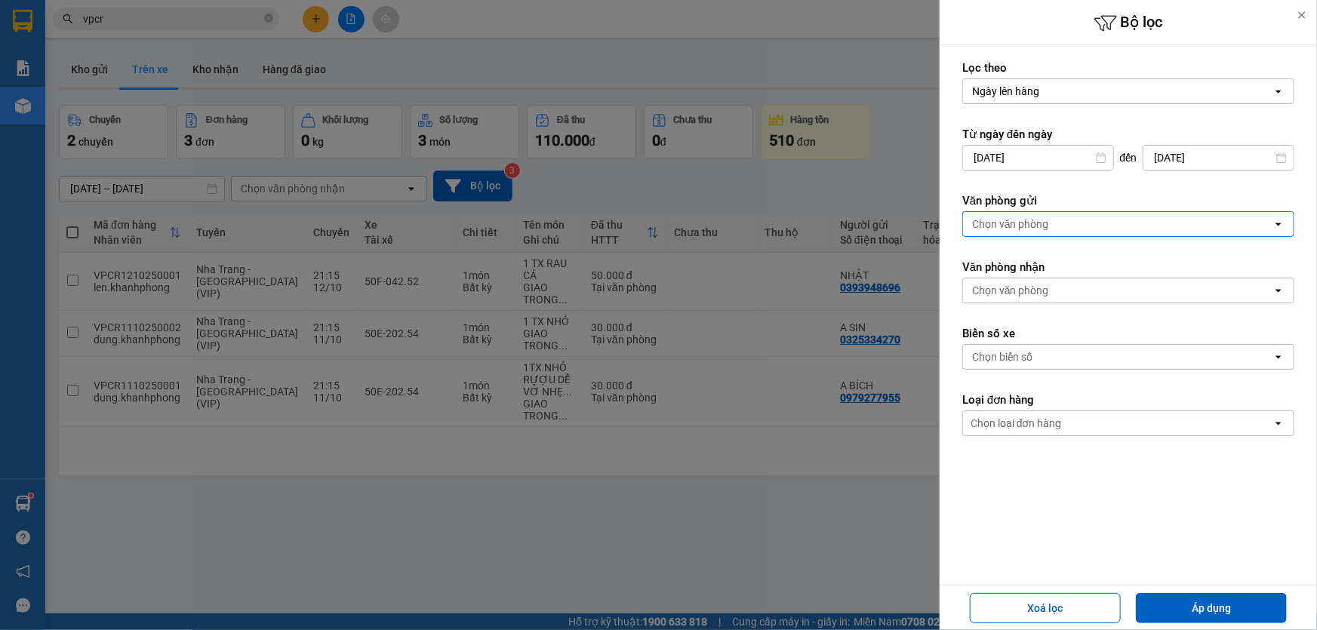
click at [897, 188] on div at bounding box center [658, 315] width 1317 height 630
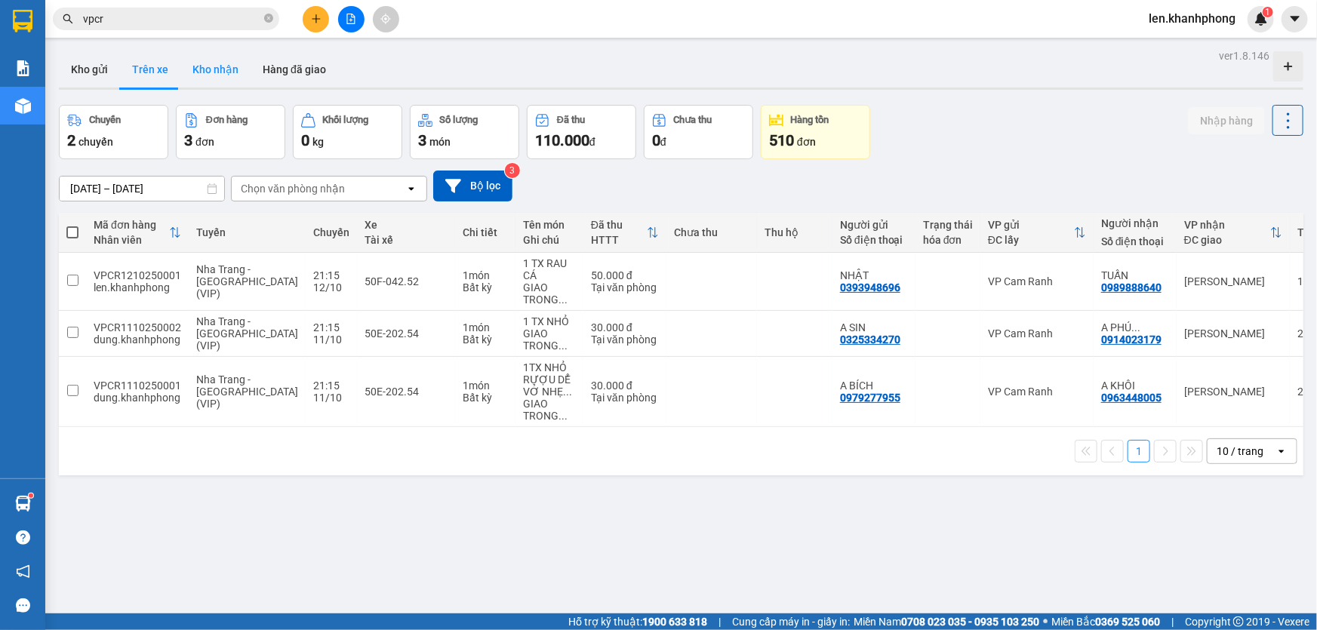
click at [194, 60] on button "Kho nhận" at bounding box center [215, 69] width 70 height 36
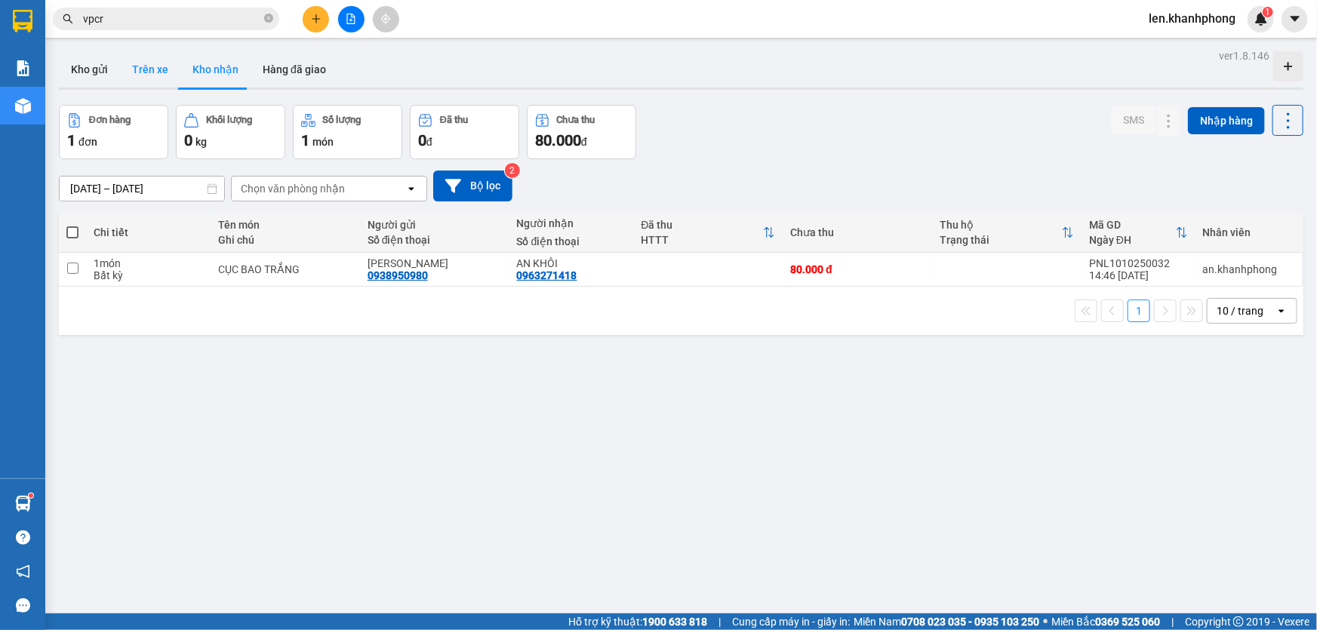
click at [147, 67] on button "Trên xe" at bounding box center [150, 69] width 60 height 36
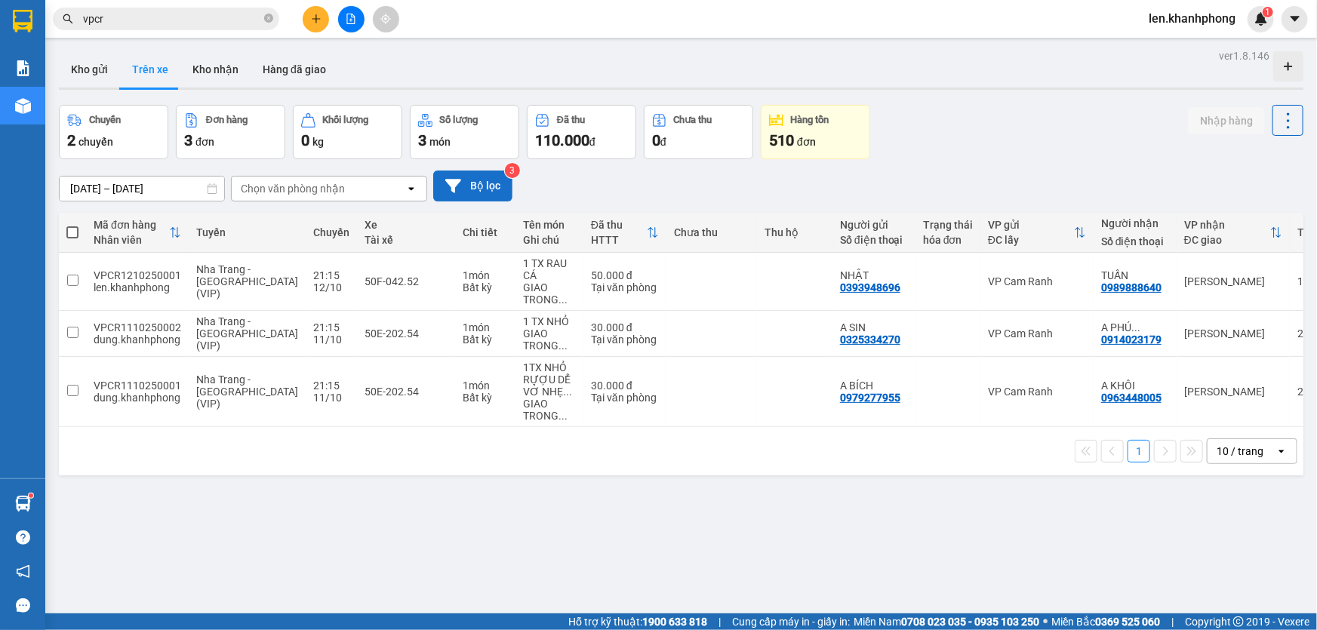
click at [490, 186] on button "Bộ lọc" at bounding box center [472, 186] width 79 height 31
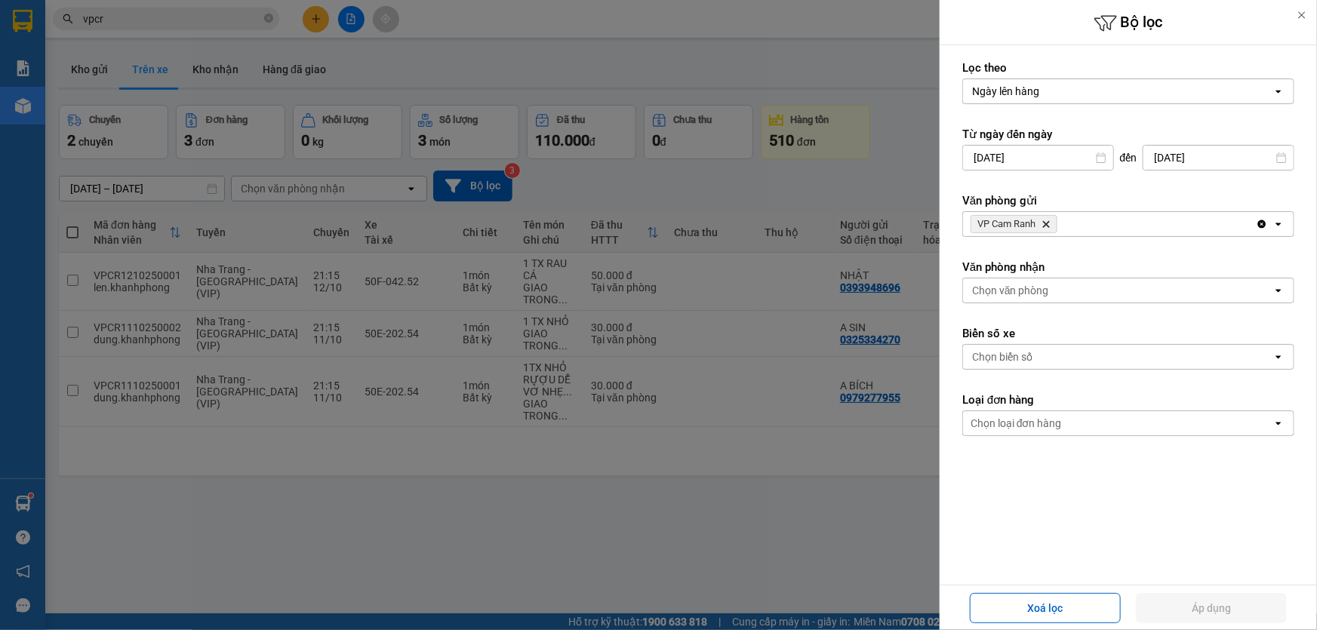
click at [1047, 224] on icon "VP Cam Ranh, close by backspace" at bounding box center [1046, 224] width 7 height 7
click at [1162, 596] on button "Áp dụng" at bounding box center [1211, 608] width 151 height 30
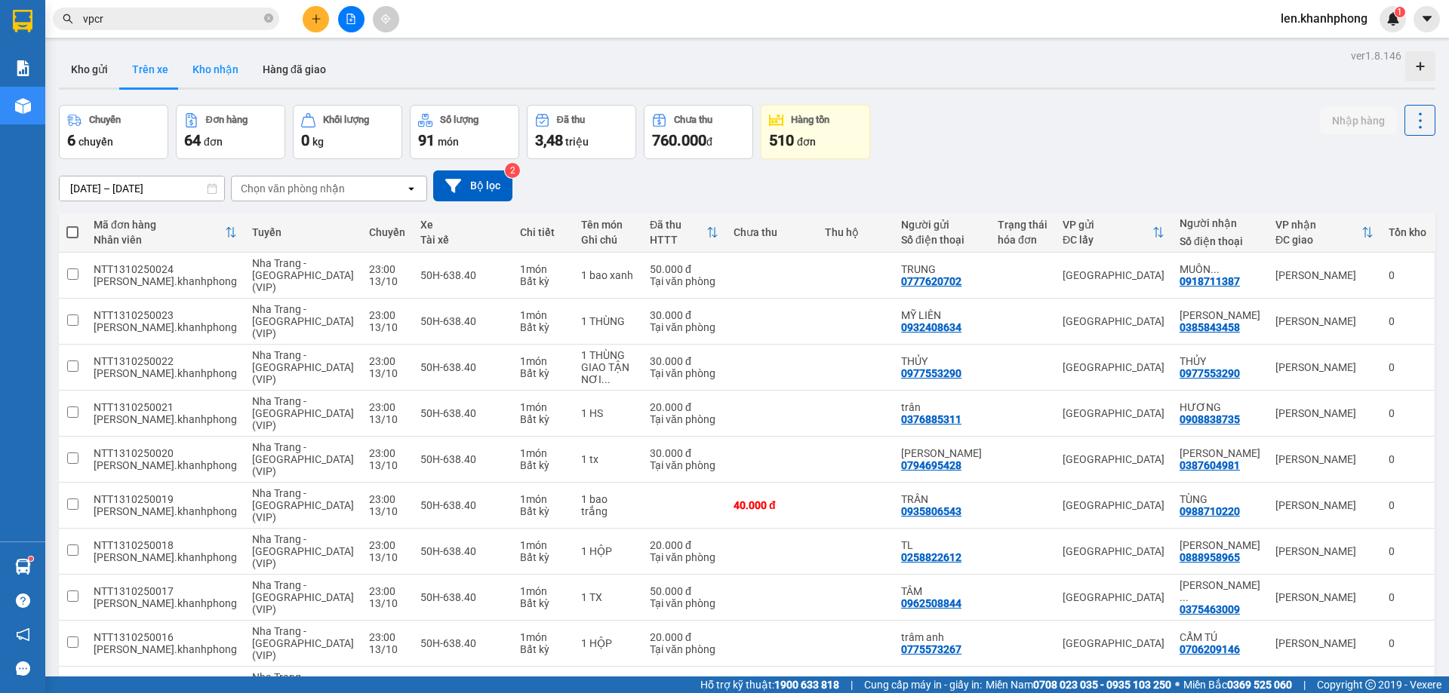
click at [227, 75] on button "Kho nhận" at bounding box center [215, 69] width 70 height 36
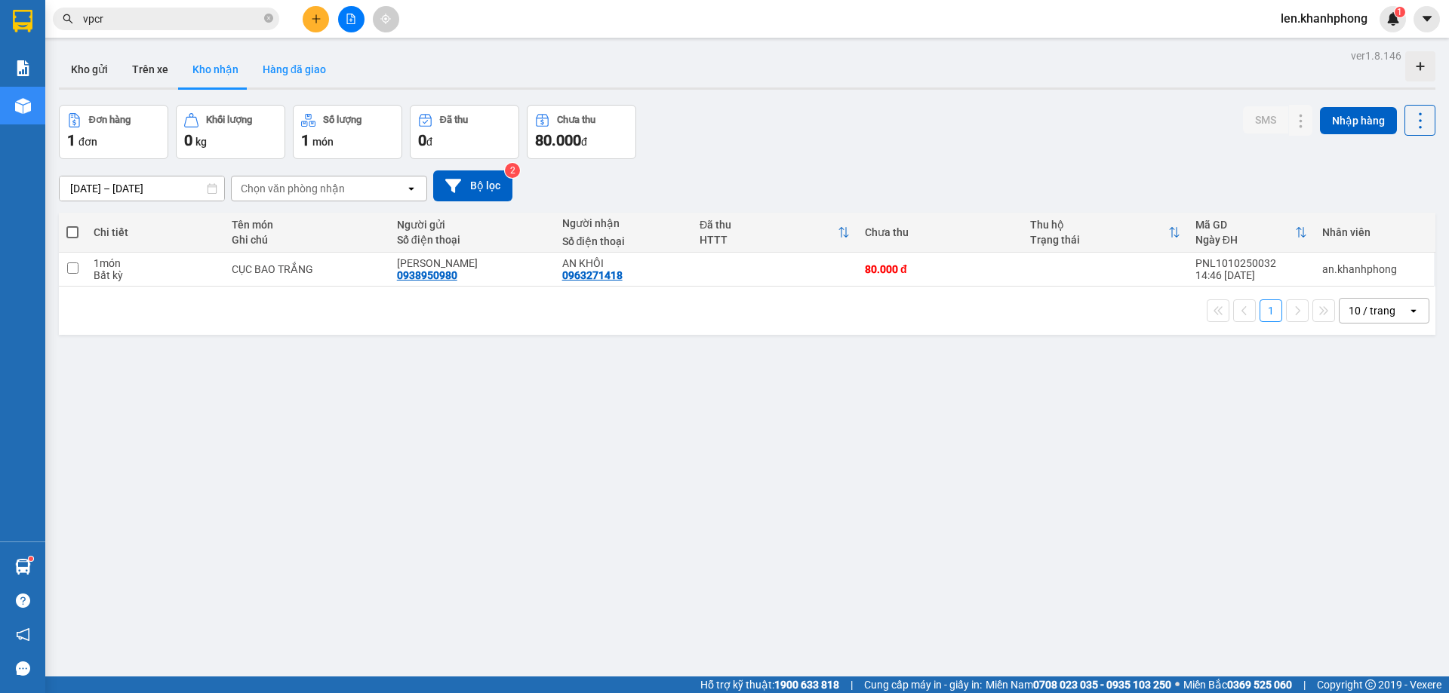
click at [275, 61] on button "Hàng đã giao" at bounding box center [295, 69] width 88 height 36
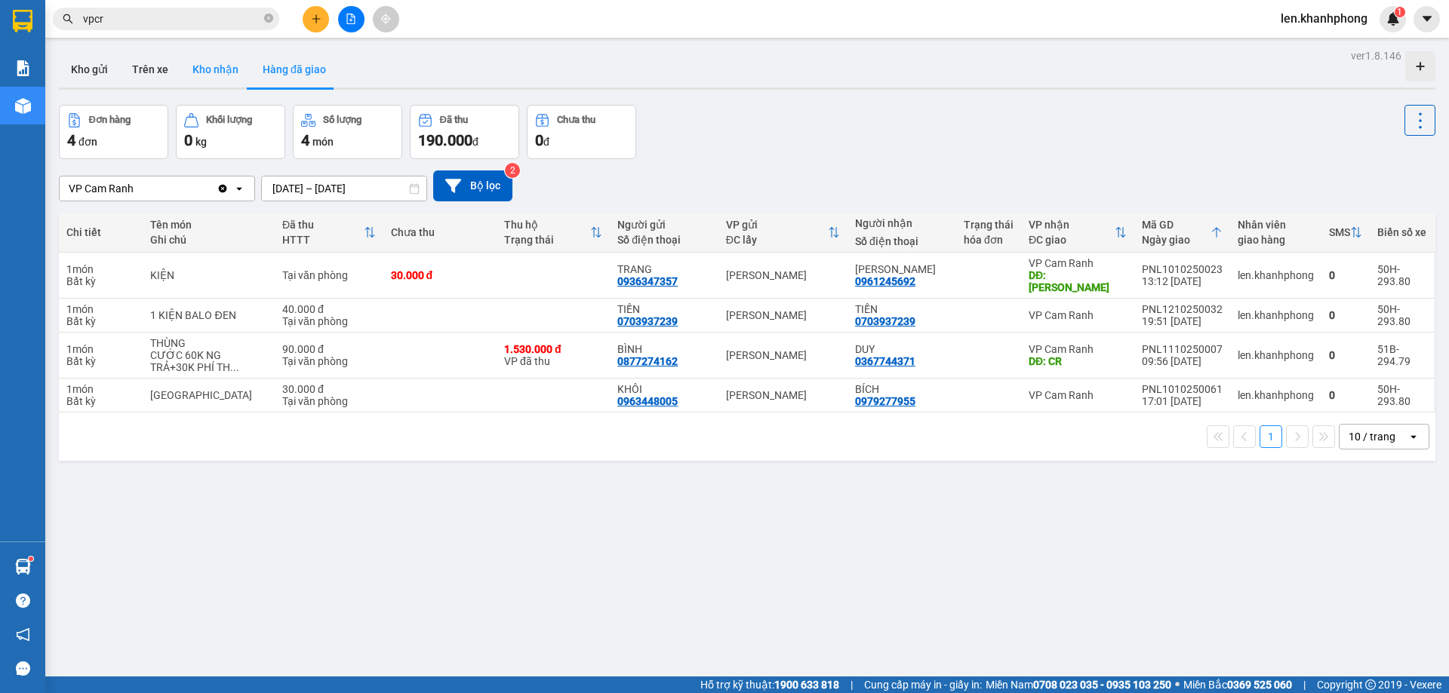
click at [197, 62] on button "Kho nhận" at bounding box center [215, 69] width 70 height 36
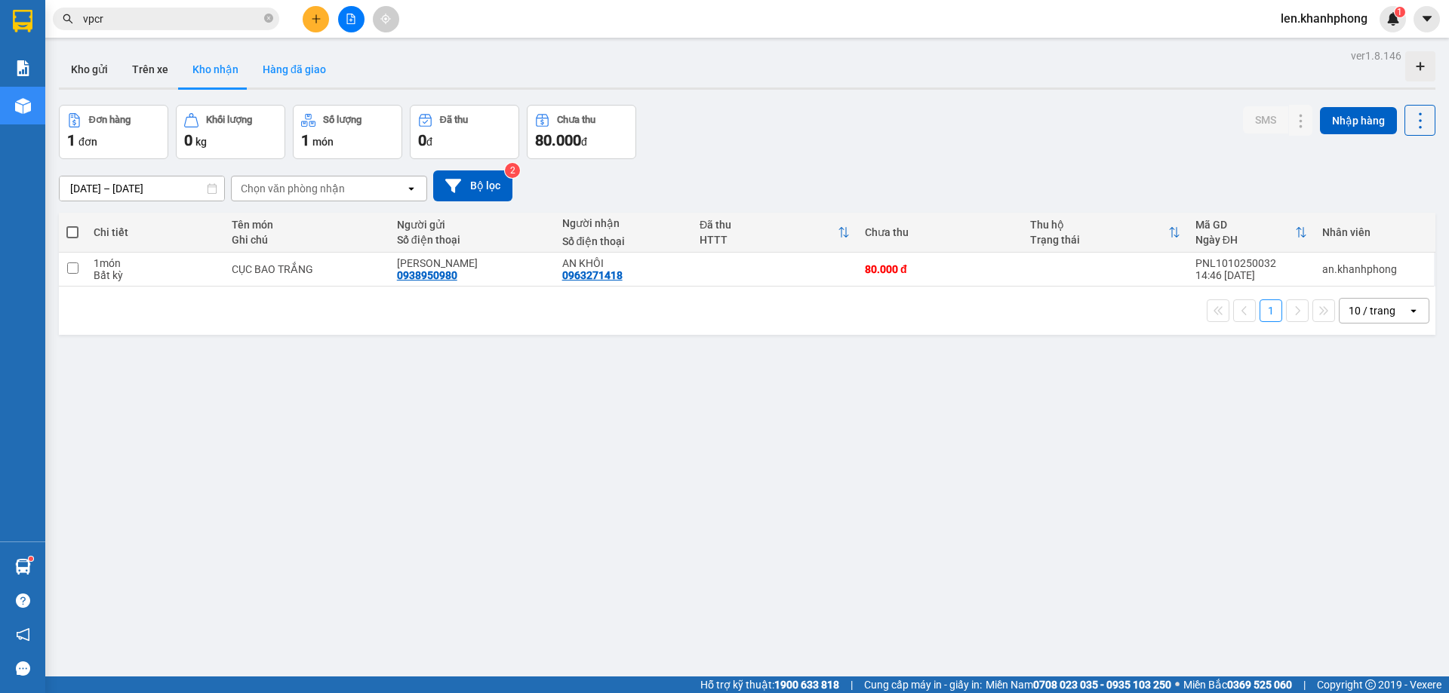
click at [270, 86] on button "Hàng đã giao" at bounding box center [295, 69] width 88 height 36
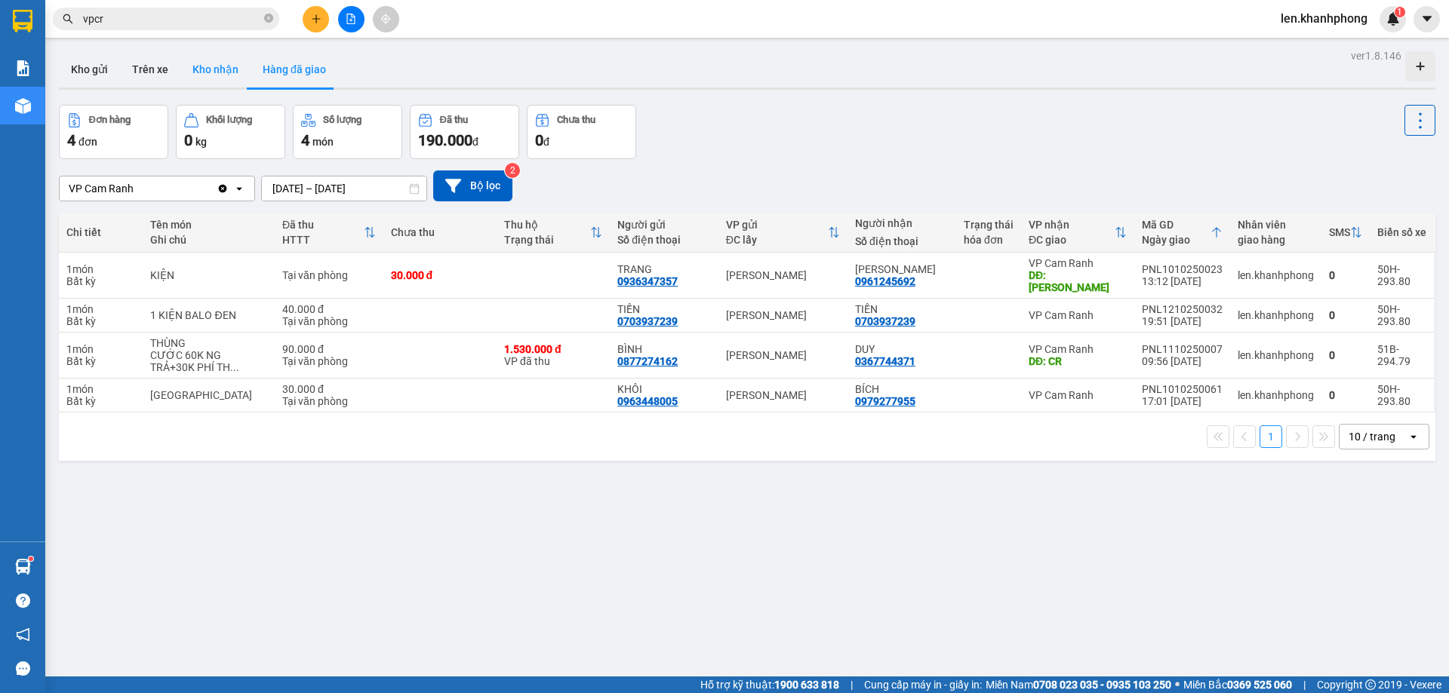
click at [197, 68] on button "Kho nhận" at bounding box center [215, 69] width 70 height 36
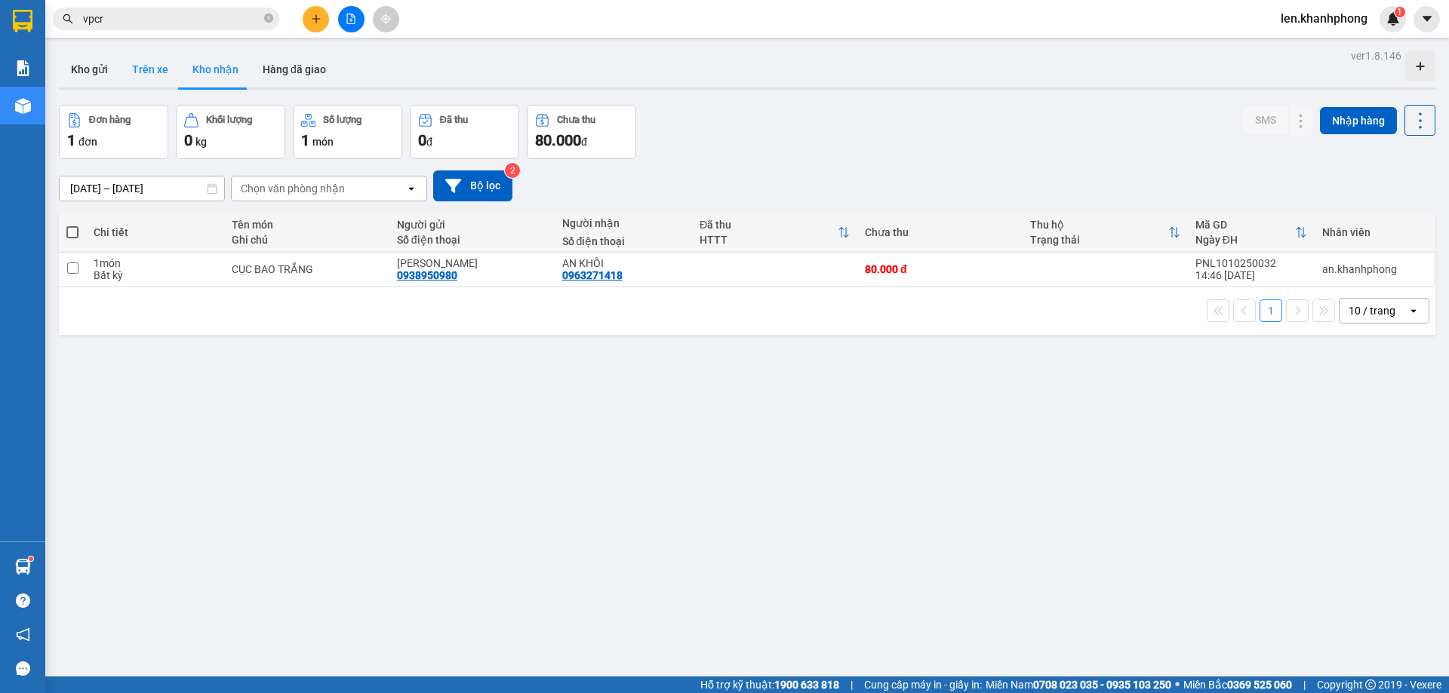
click at [151, 66] on button "Trên xe" at bounding box center [150, 69] width 60 height 36
